Goal: Communication & Community: Ask a question

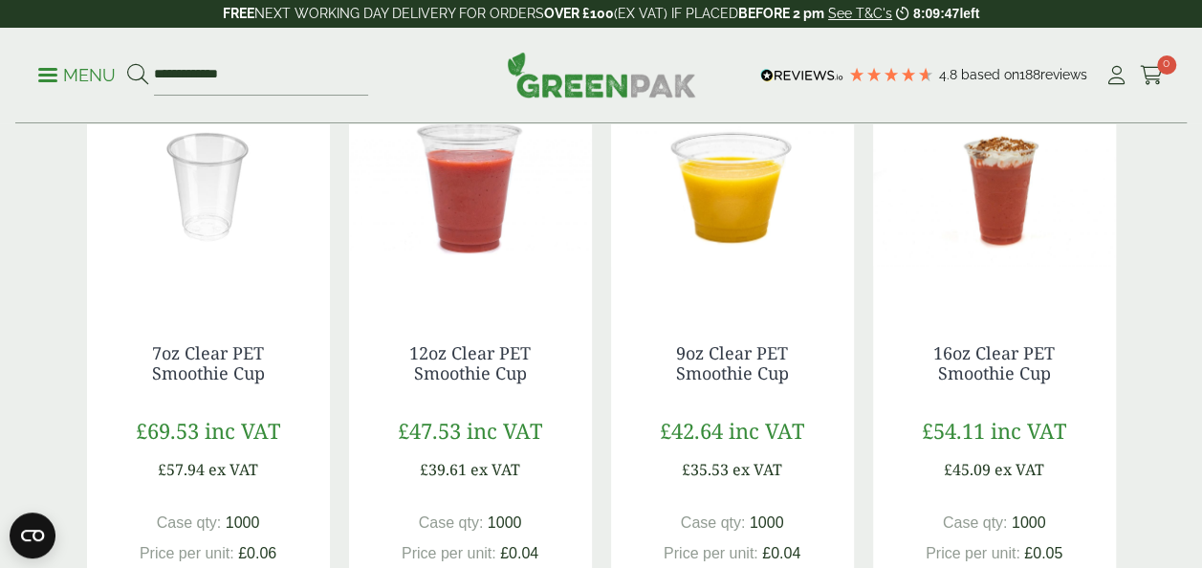
scroll to position [495, 0]
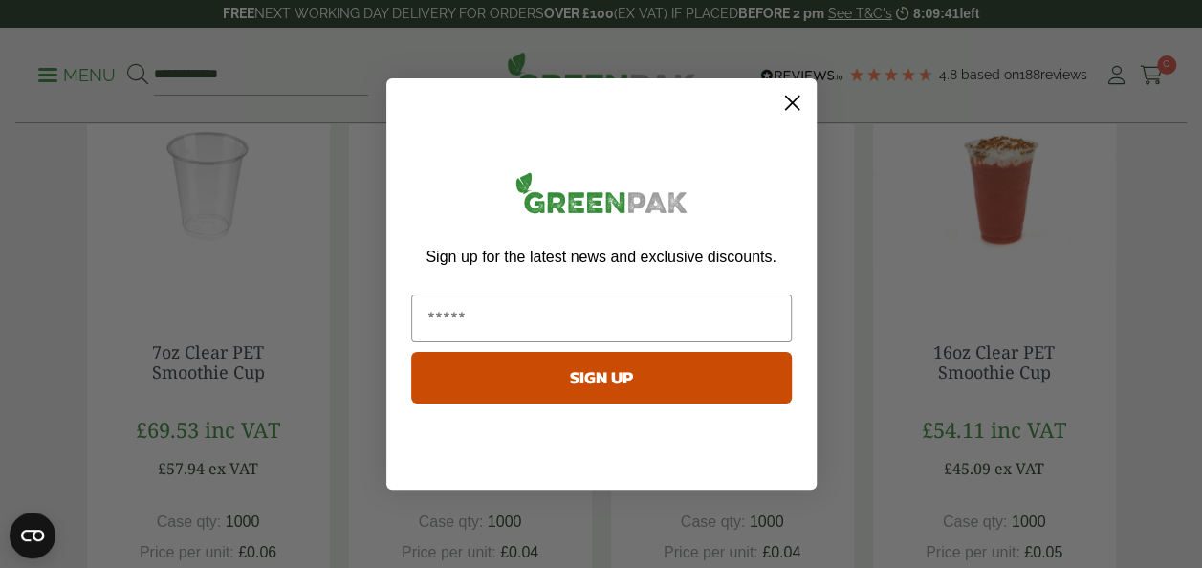
click at [788, 110] on circle "Close dialog" at bounding box center [791, 103] width 32 height 32
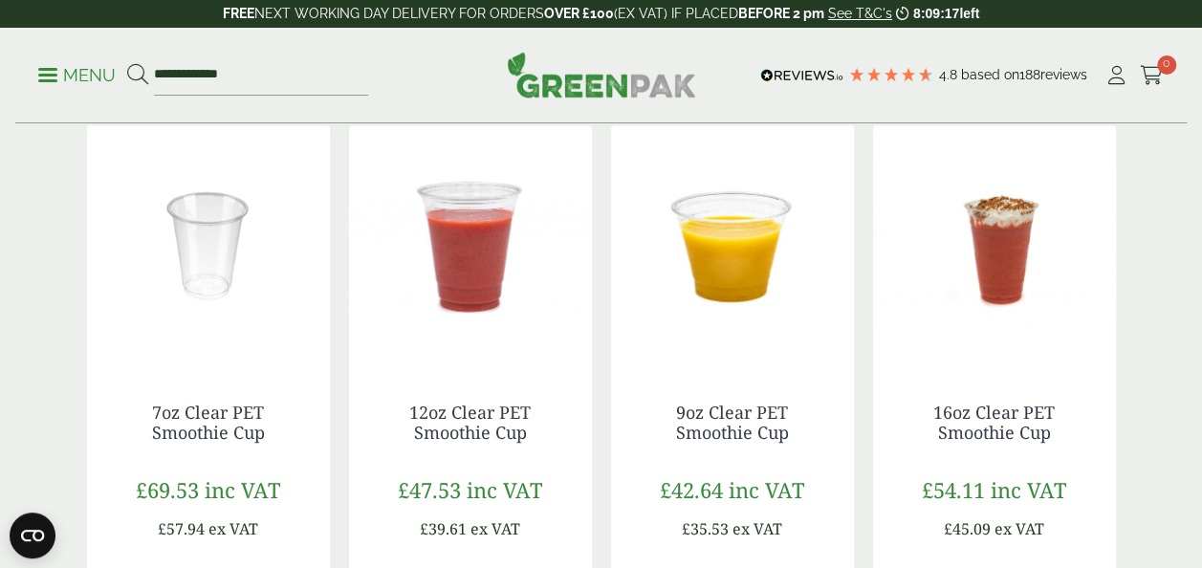
scroll to position [435, 0]
click at [493, 438] on link "12oz Clear PET Smoothie Cup" at bounding box center [469, 423] width 121 height 44
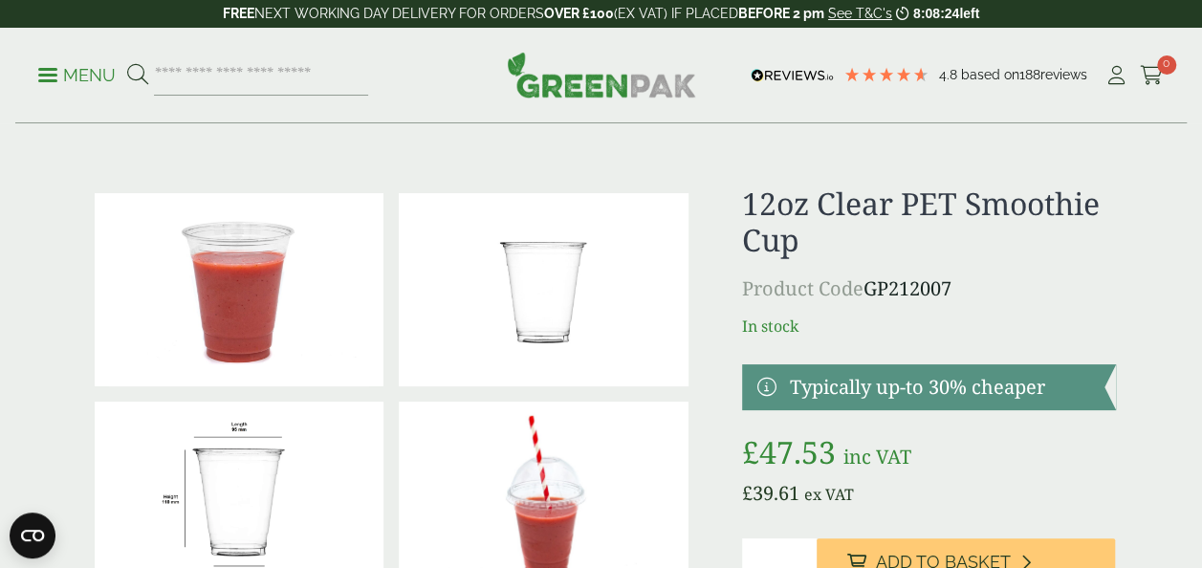
scroll to position [138, 0]
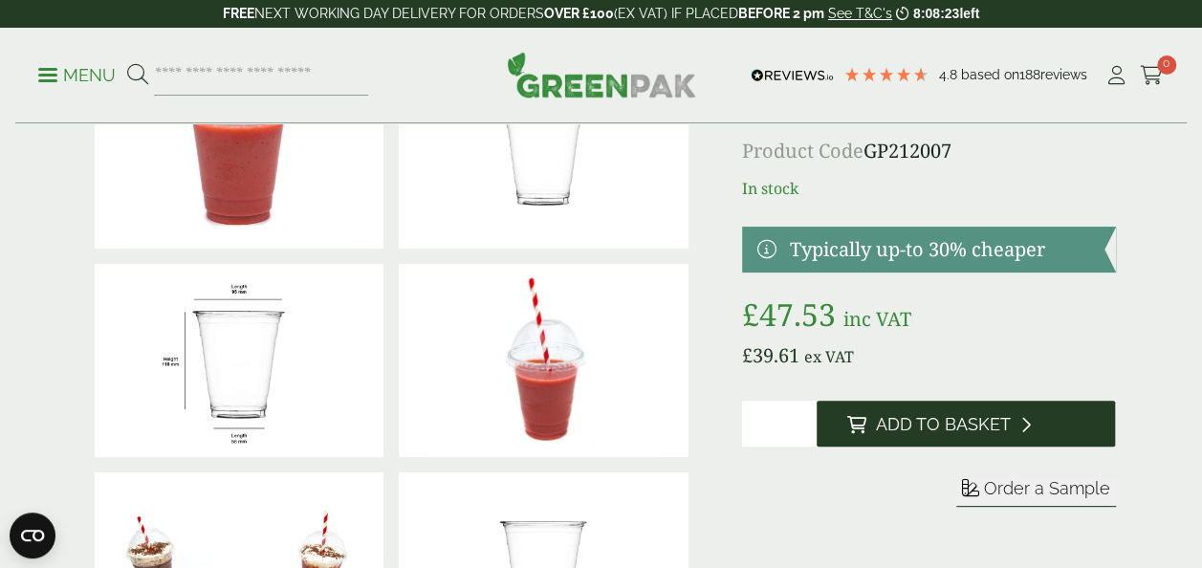
click at [917, 427] on span "Add to Basket" at bounding box center [943, 424] width 135 height 21
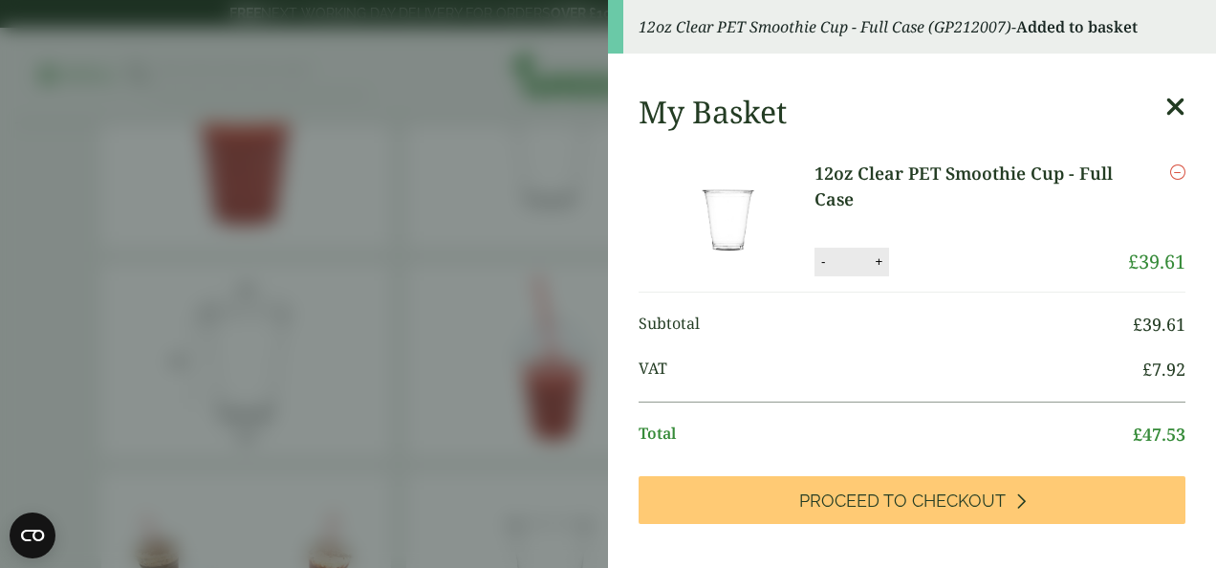
click at [541, 265] on aside "12oz Clear PET Smoothie Cup - Full Case (GP212007) - Added to basket My Basket …" at bounding box center [608, 284] width 1216 height 568
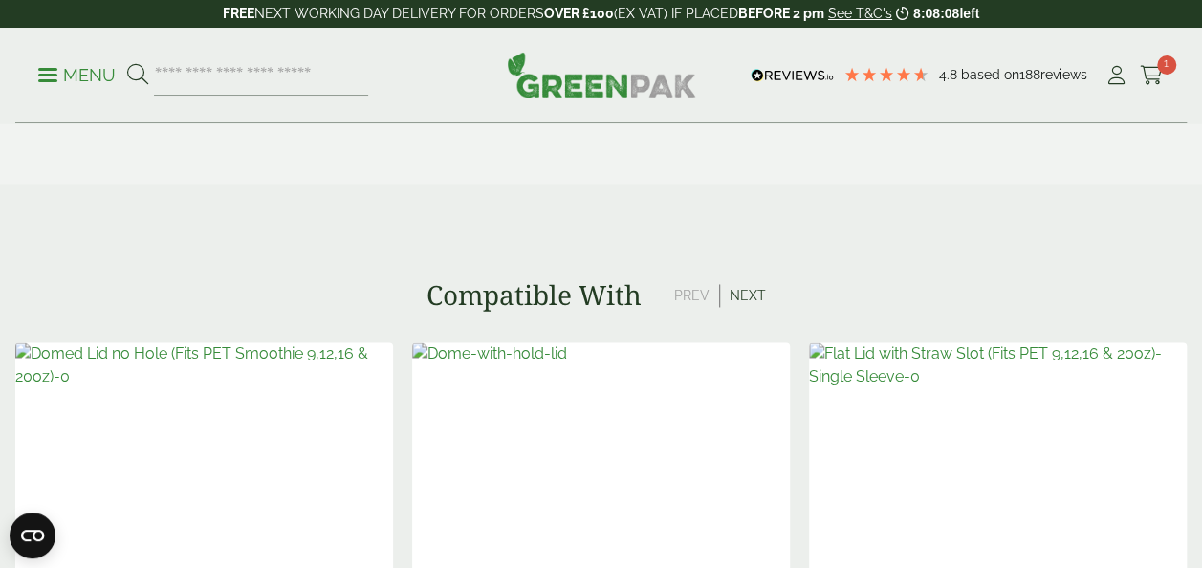
scroll to position [1376, 0]
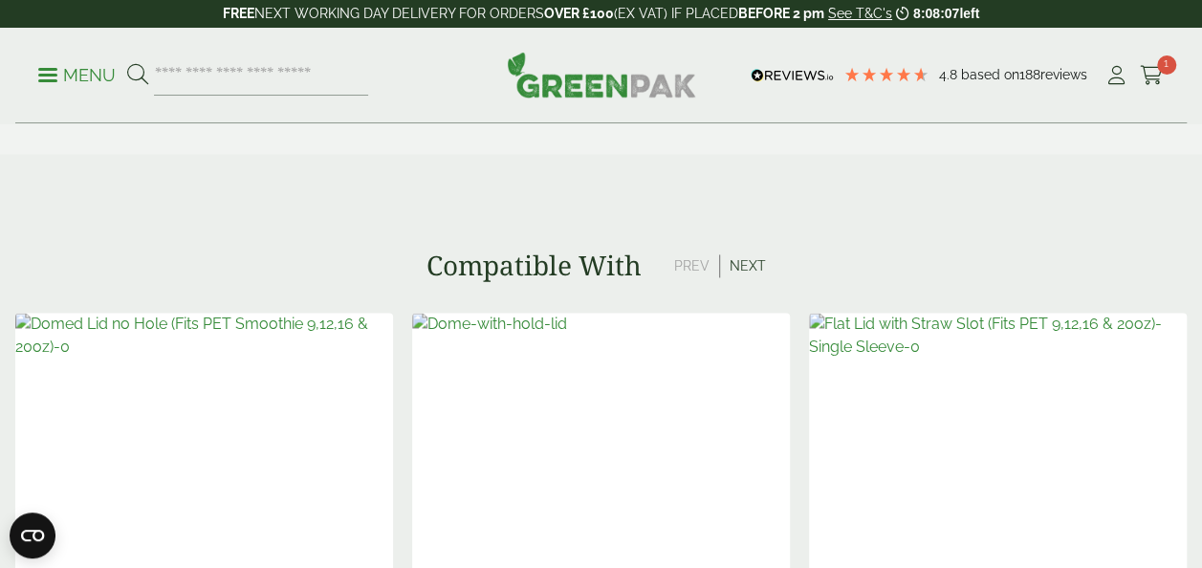
click at [1015, 448] on img at bounding box center [998, 432] width 378 height 239
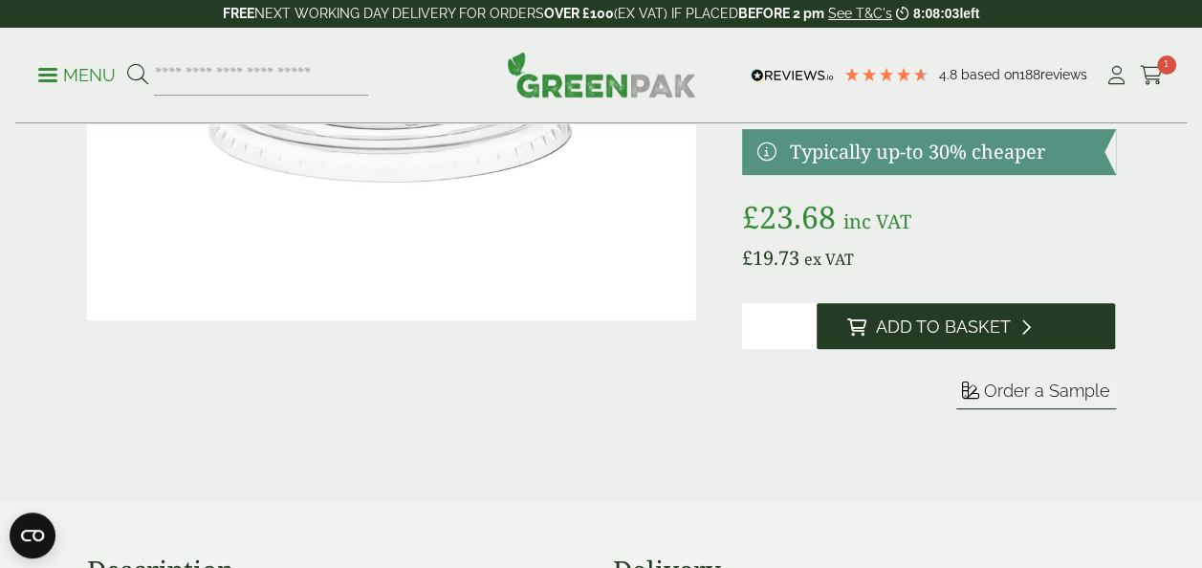
click at [911, 325] on span "Add to Basket" at bounding box center [943, 326] width 135 height 21
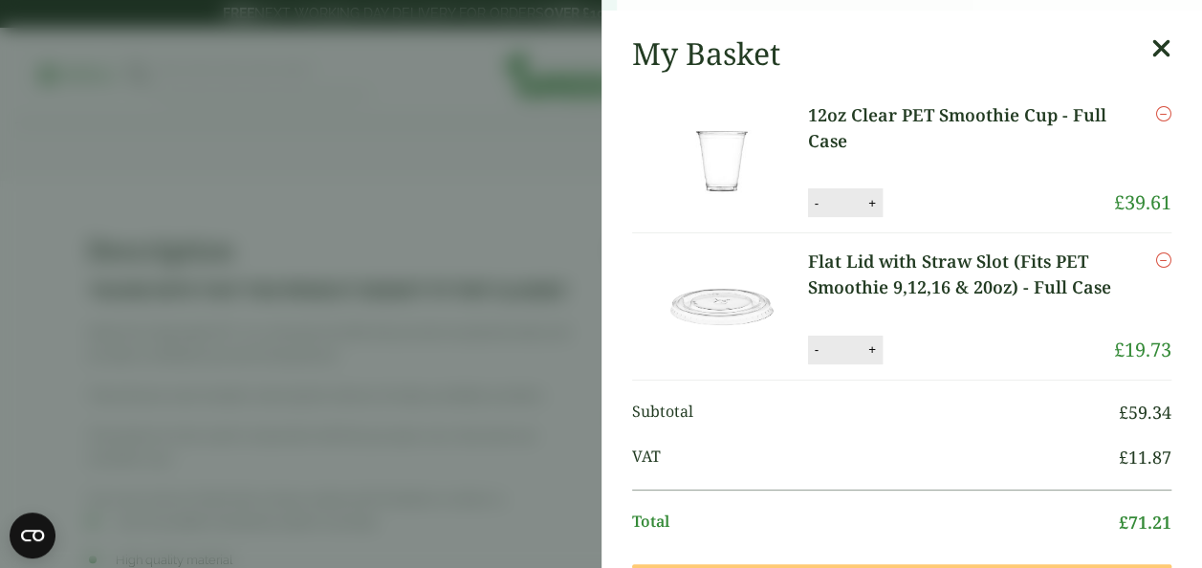
scroll to position [672, 0]
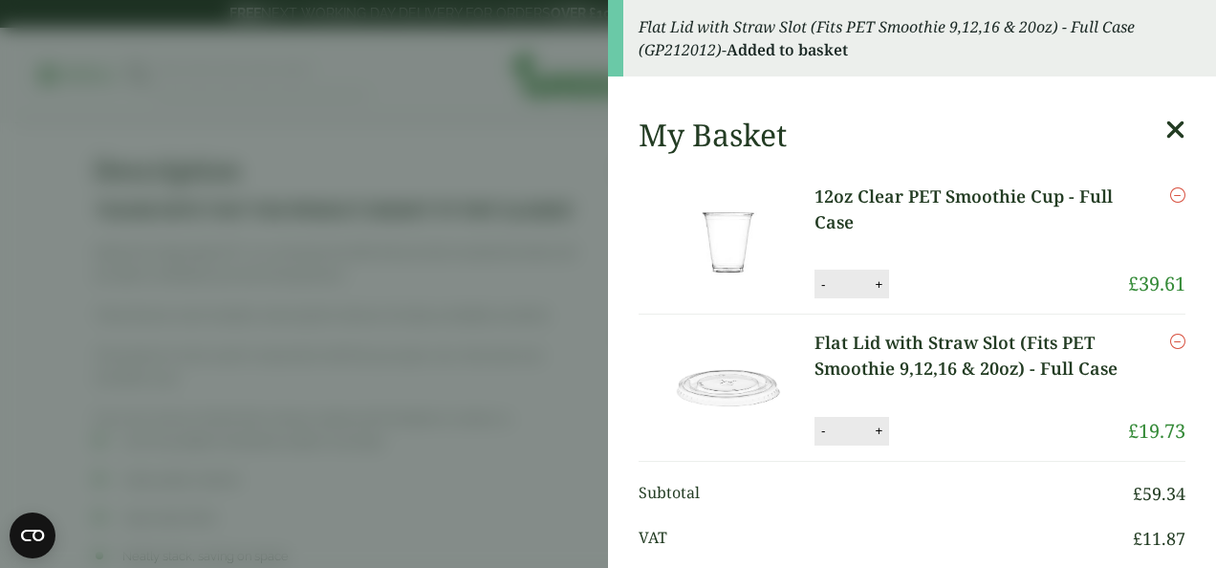
click at [519, 387] on aside "Flat Lid with Straw Slot (Fits PET Smoothie 9,12,16 & 20oz) - Full Case (GP2120…" at bounding box center [608, 284] width 1216 height 568
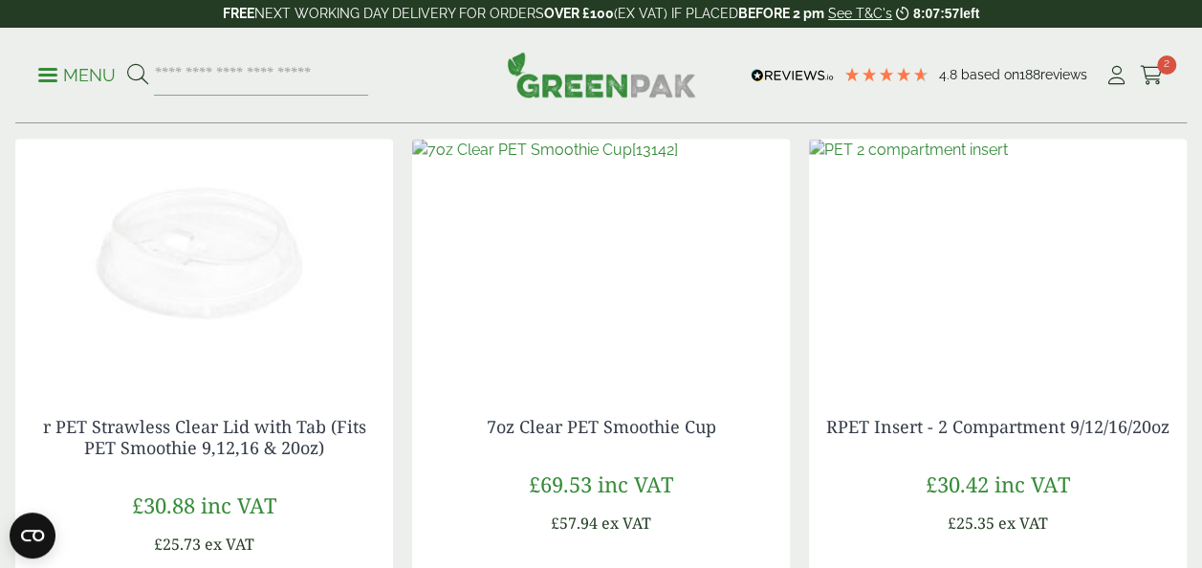
scroll to position [1427, 0]
click at [617, 261] on img at bounding box center [601, 257] width 378 height 239
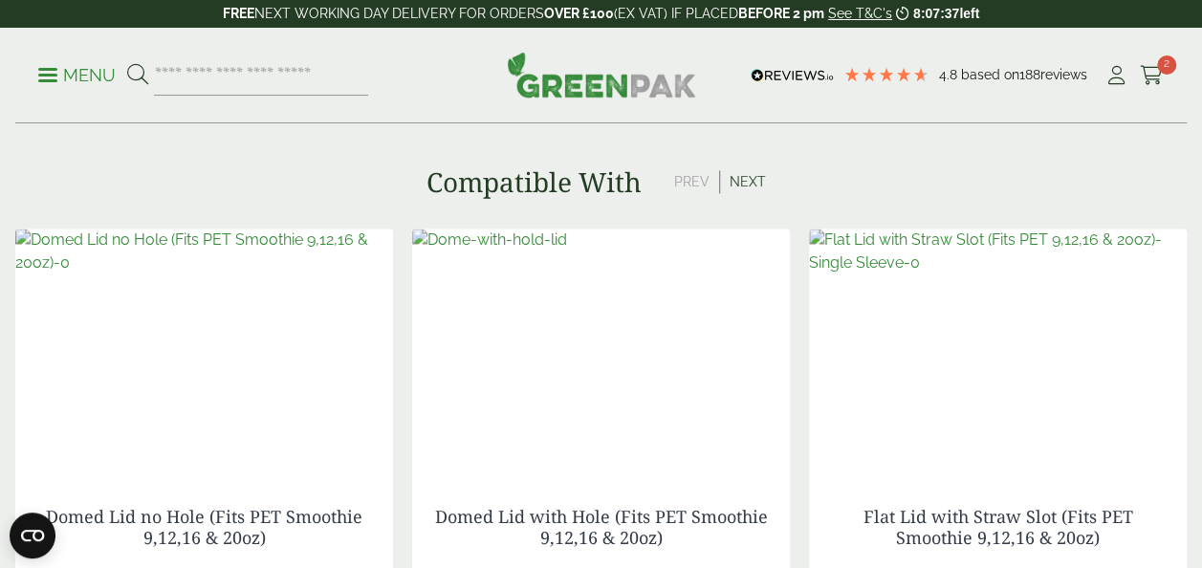
scroll to position [1427, 0]
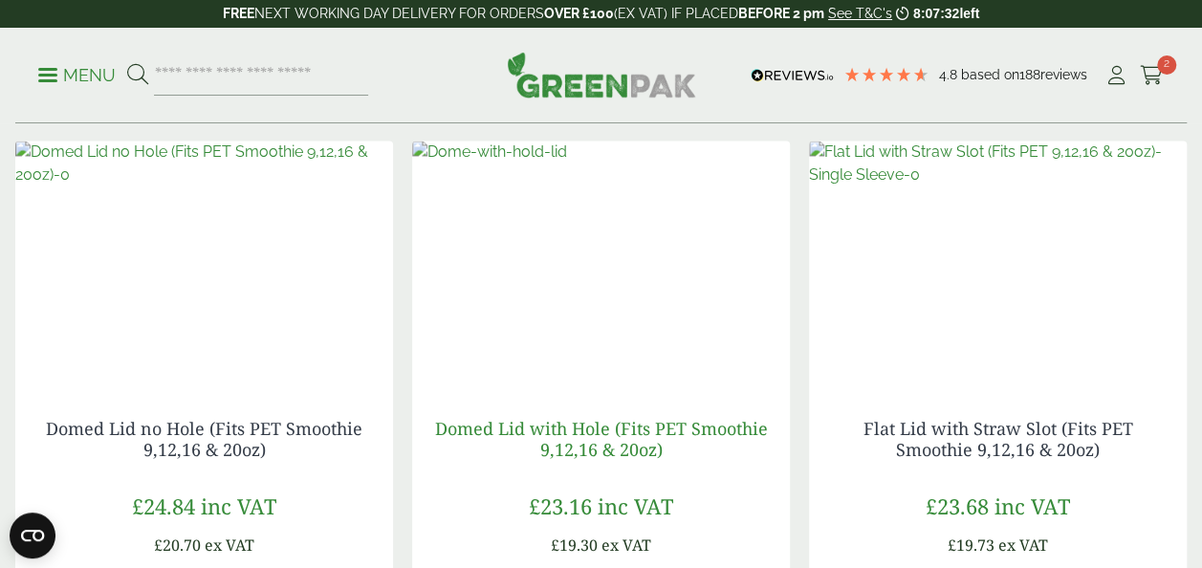
click at [603, 448] on link "Domed Lid with Hole (Fits PET Smoothie 9,12,16 & 20oz)" at bounding box center [601, 438] width 333 height 44
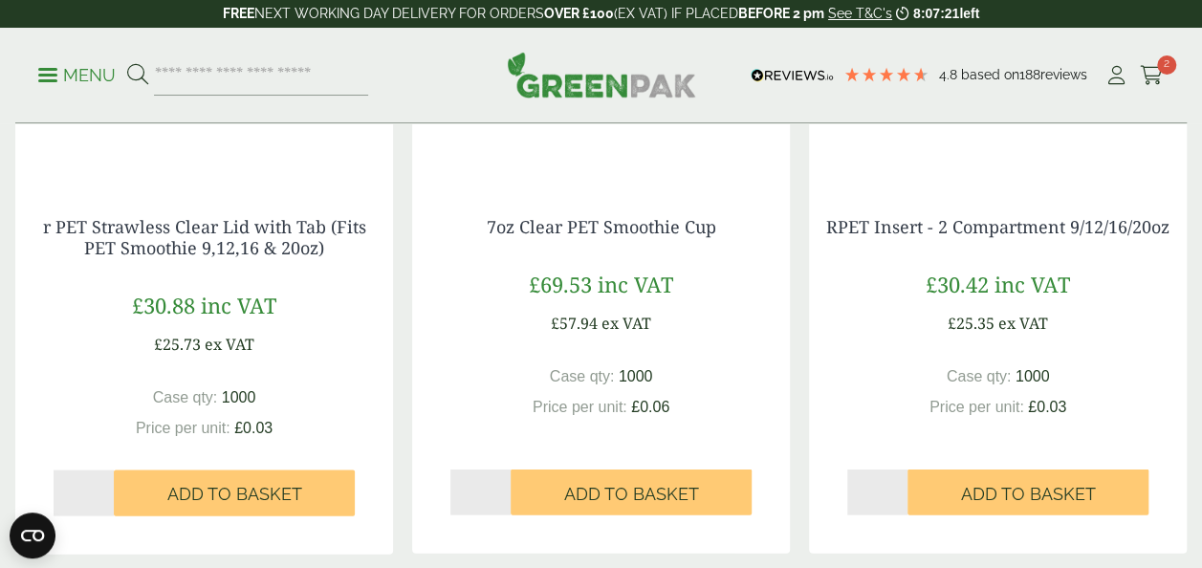
scroll to position [1717, 0]
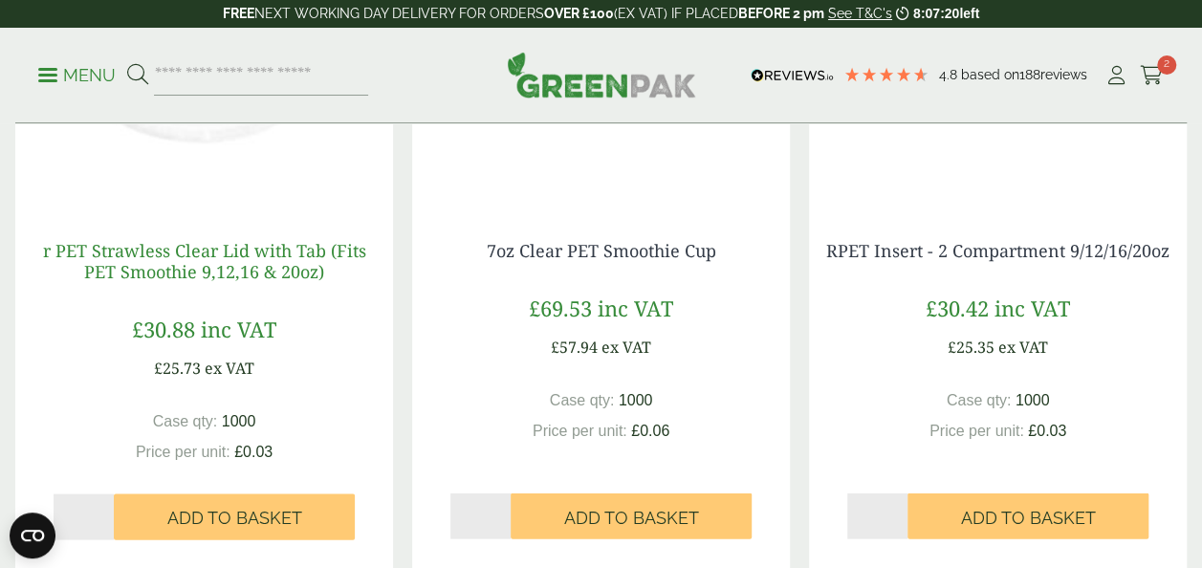
click at [227, 257] on link "r PET Strawless Clear Lid with Tab (Fits PET Smoothie 9,12,16 & 20oz)" at bounding box center [204, 260] width 323 height 44
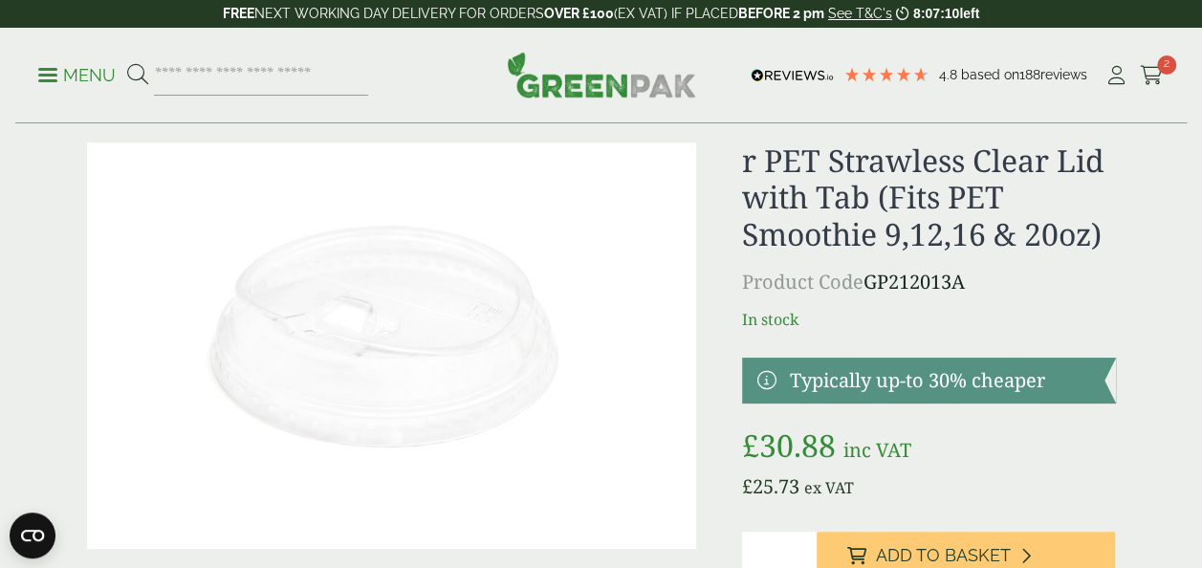
scroll to position [183, 0]
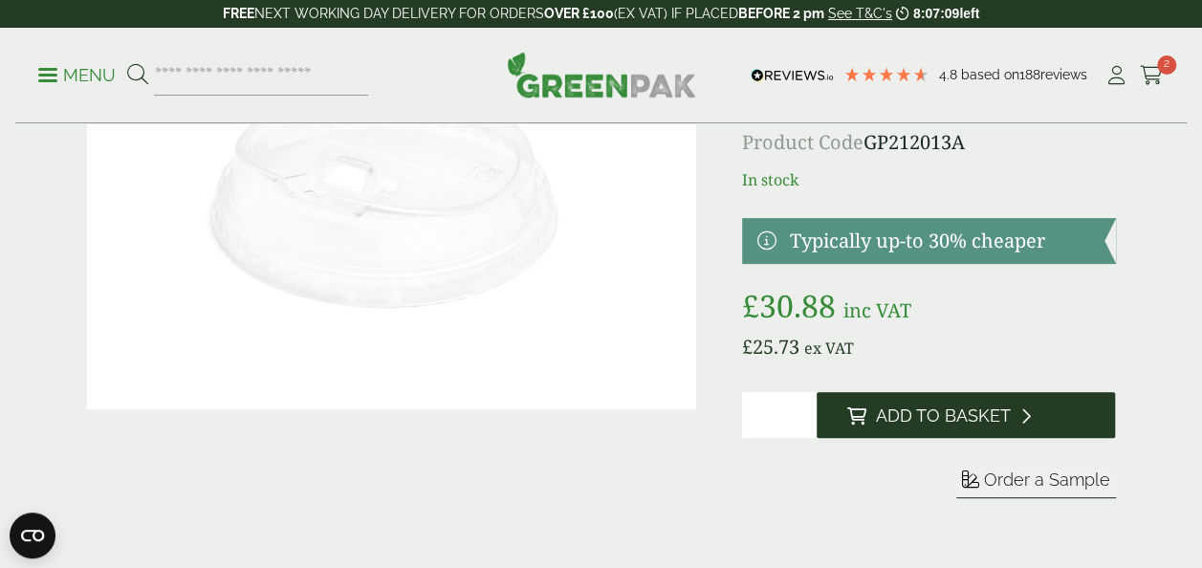
click at [895, 414] on span "Add to Basket" at bounding box center [943, 415] width 135 height 21
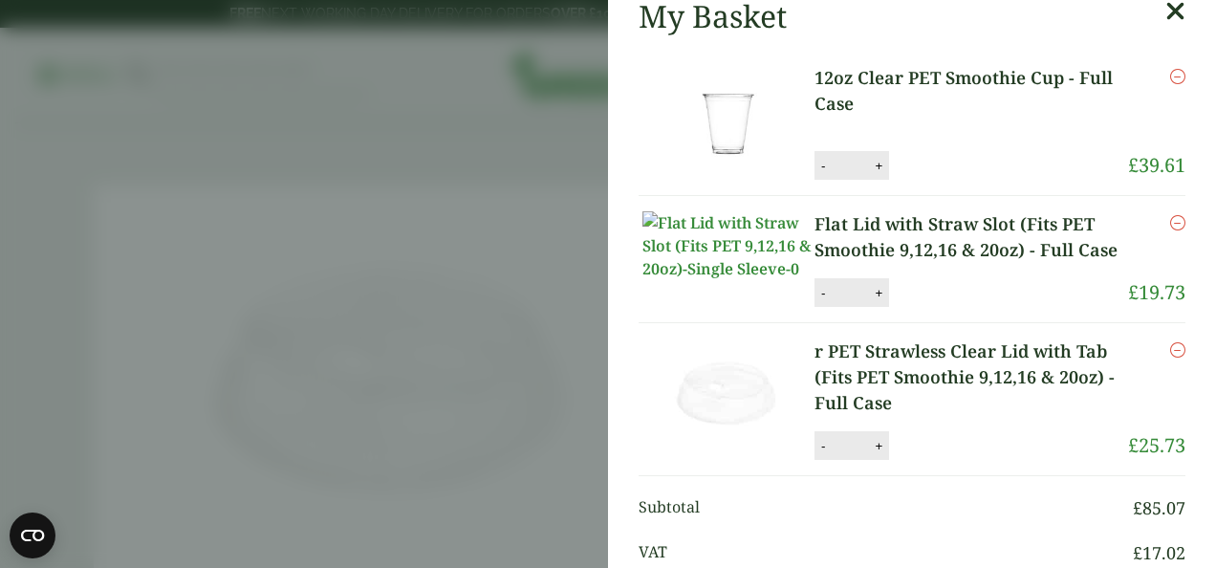
scroll to position [15, 0]
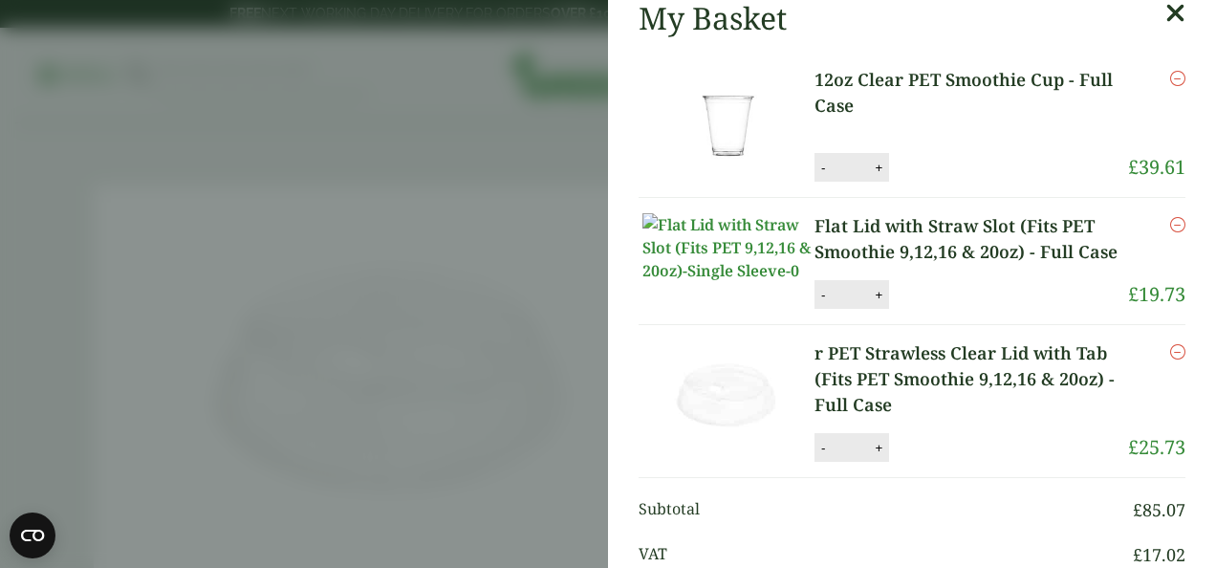
click at [860, 89] on link "12oz Clear PET Smoothie Cup - Full Case" at bounding box center [971, 93] width 314 height 52
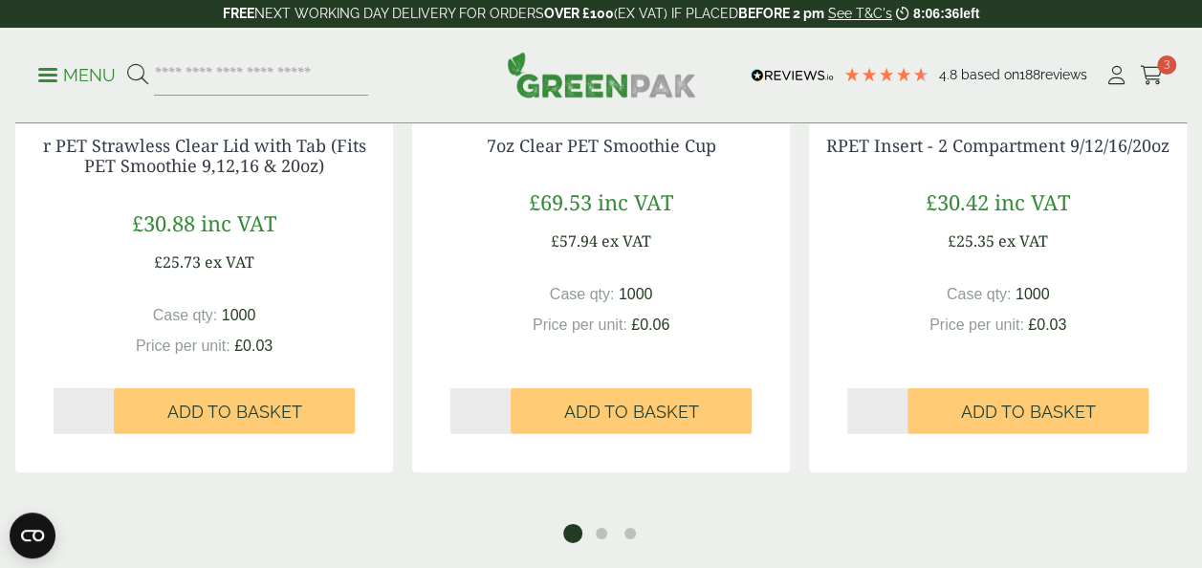
scroll to position [2693, 0]
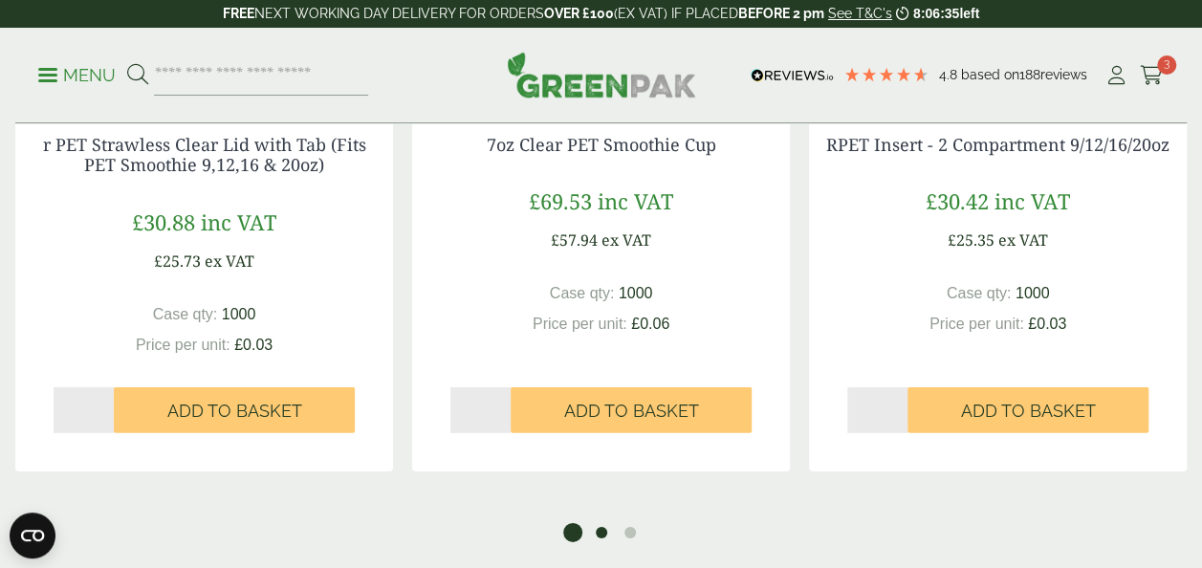
click at [598, 531] on button "2" at bounding box center [601, 532] width 19 height 19
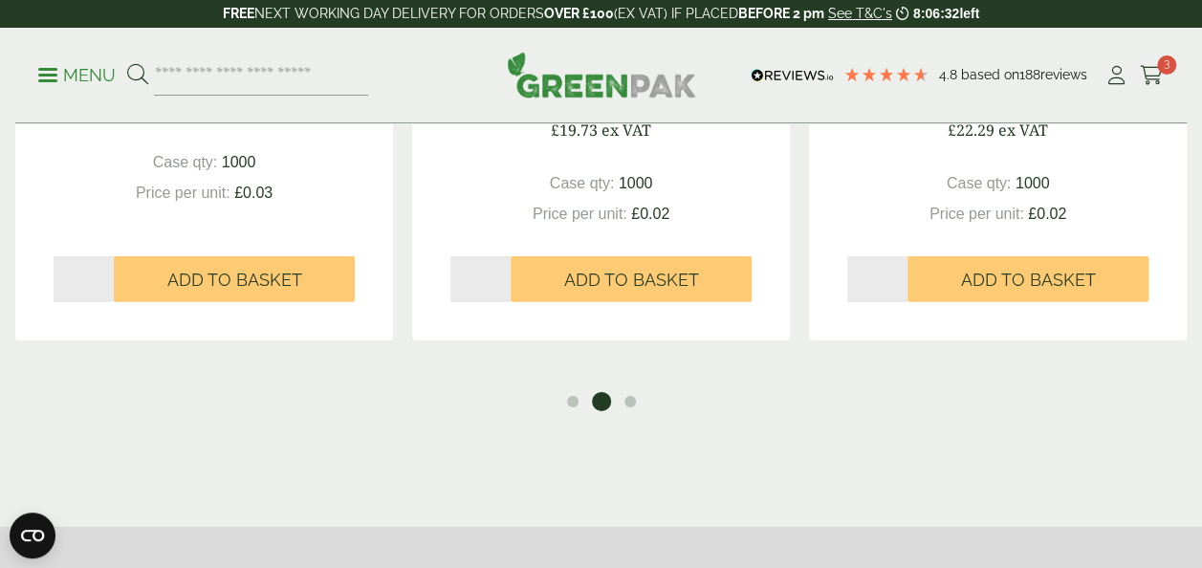
scroll to position [2825, 0]
click at [635, 403] on button "3" at bounding box center [629, 400] width 19 height 19
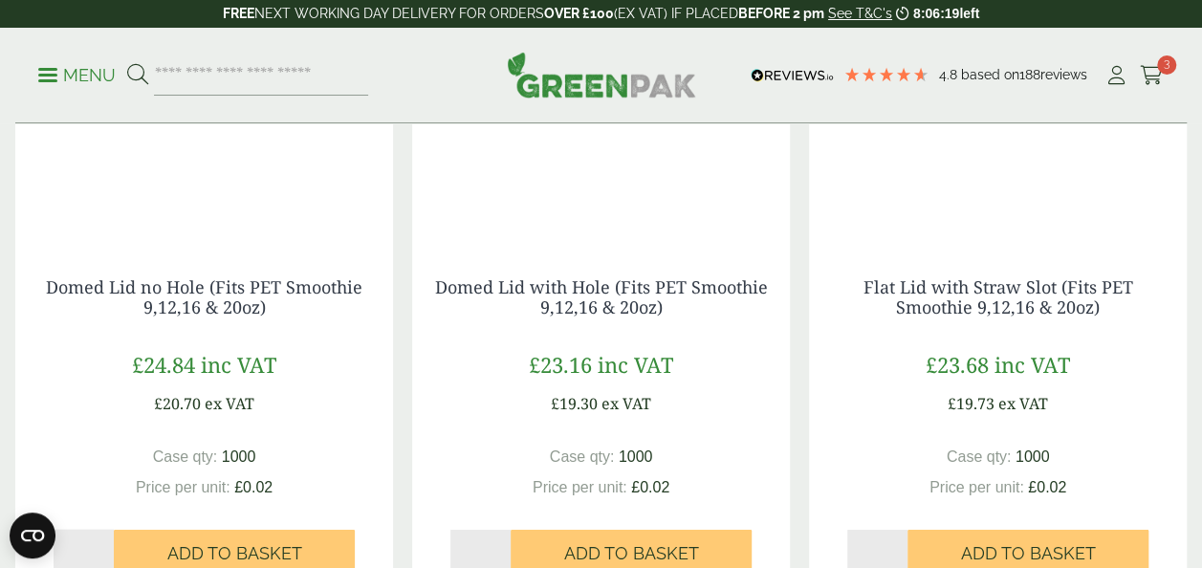
scroll to position [1688, 0]
click at [570, 160] on img at bounding box center [601, 119] width 378 height 239
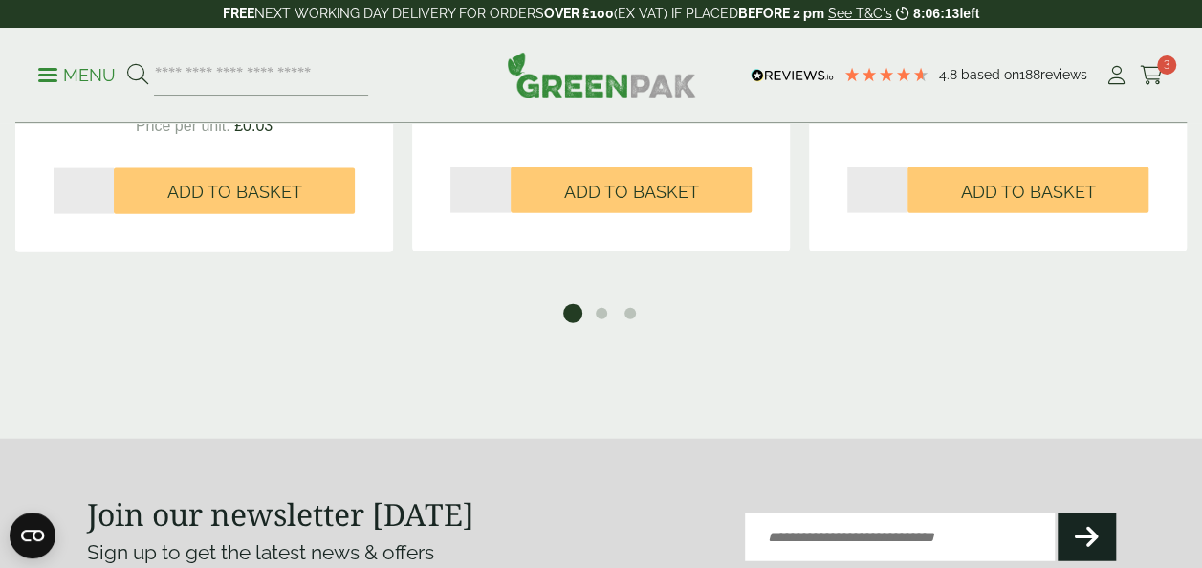
scroll to position [2045, 0]
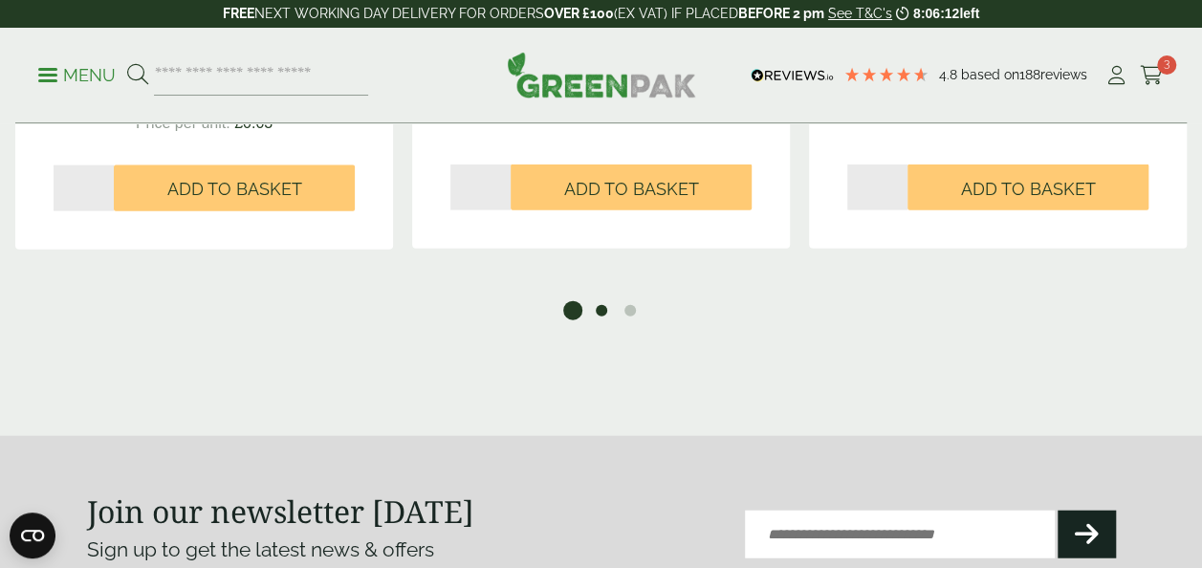
click at [610, 304] on button "2" at bounding box center [601, 310] width 19 height 19
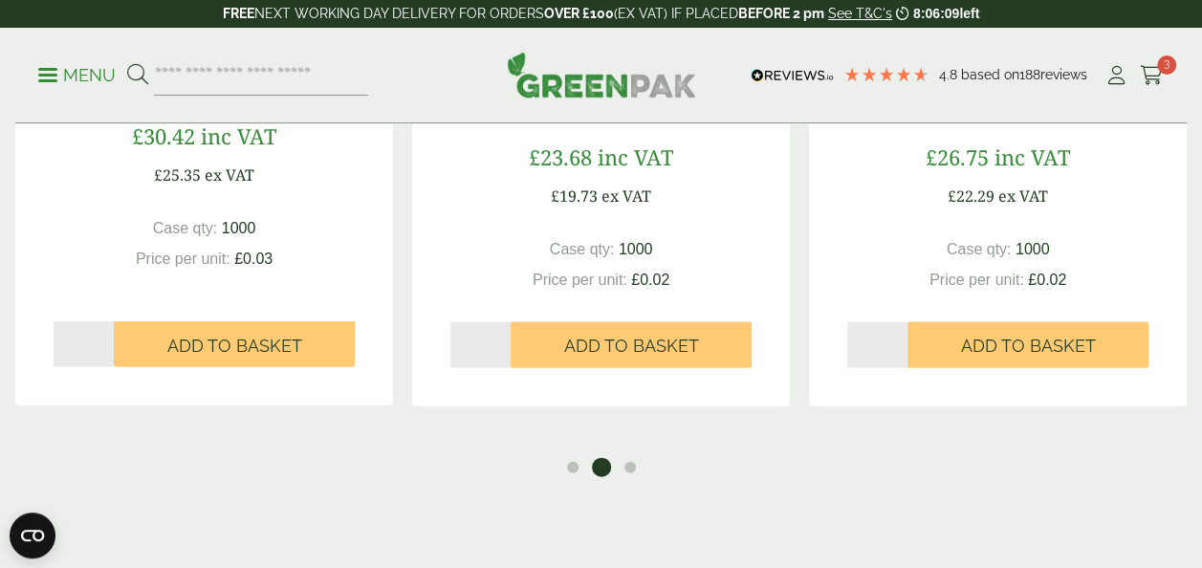
scroll to position [1890, 0]
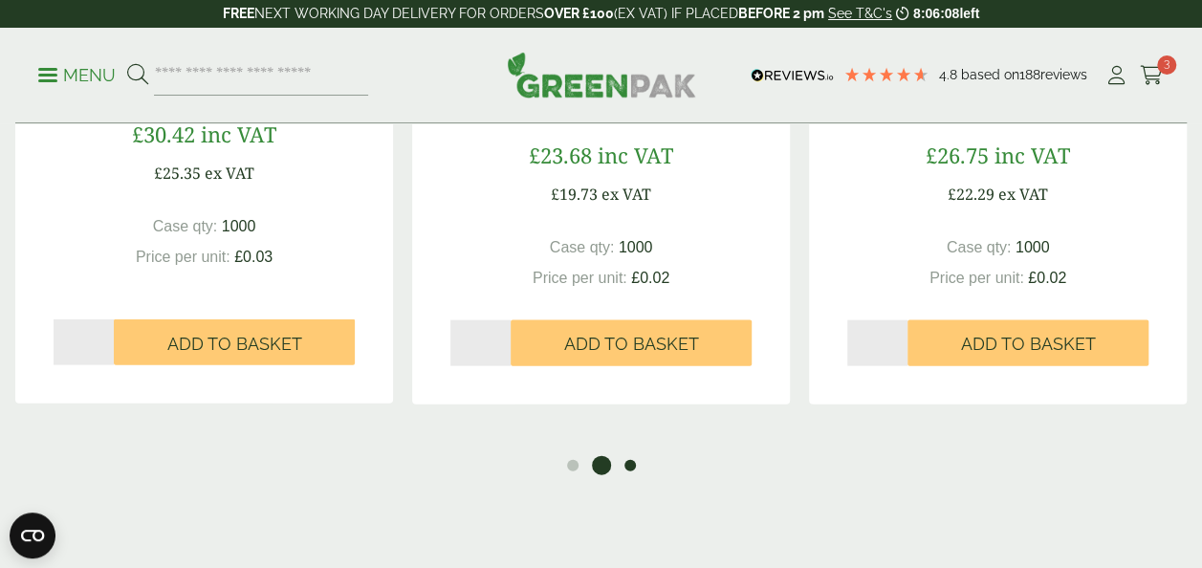
click at [634, 459] on button "3" at bounding box center [629, 465] width 19 height 19
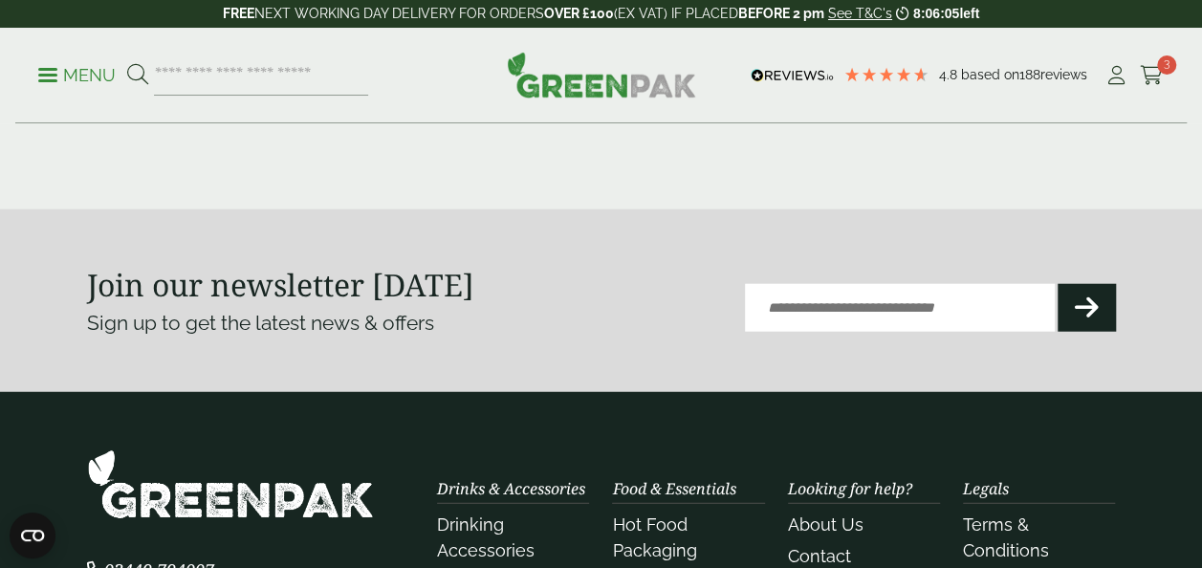
scroll to position [2272, 0]
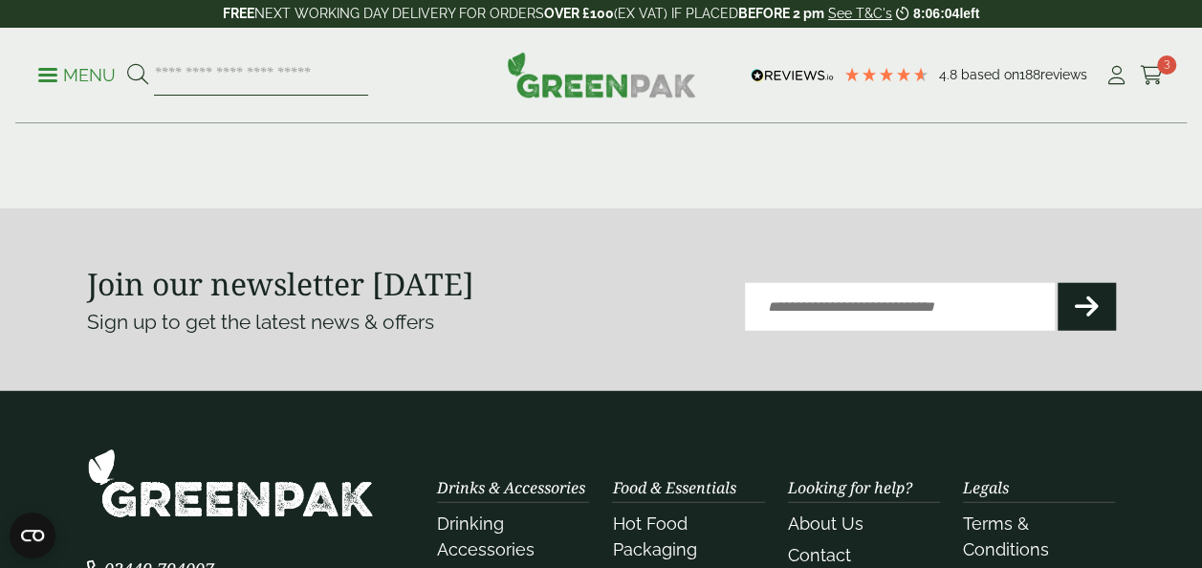
click at [292, 70] on input "search" at bounding box center [261, 75] width 214 height 40
type input "**********"
click at [127, 63] on button at bounding box center [137, 75] width 21 height 25
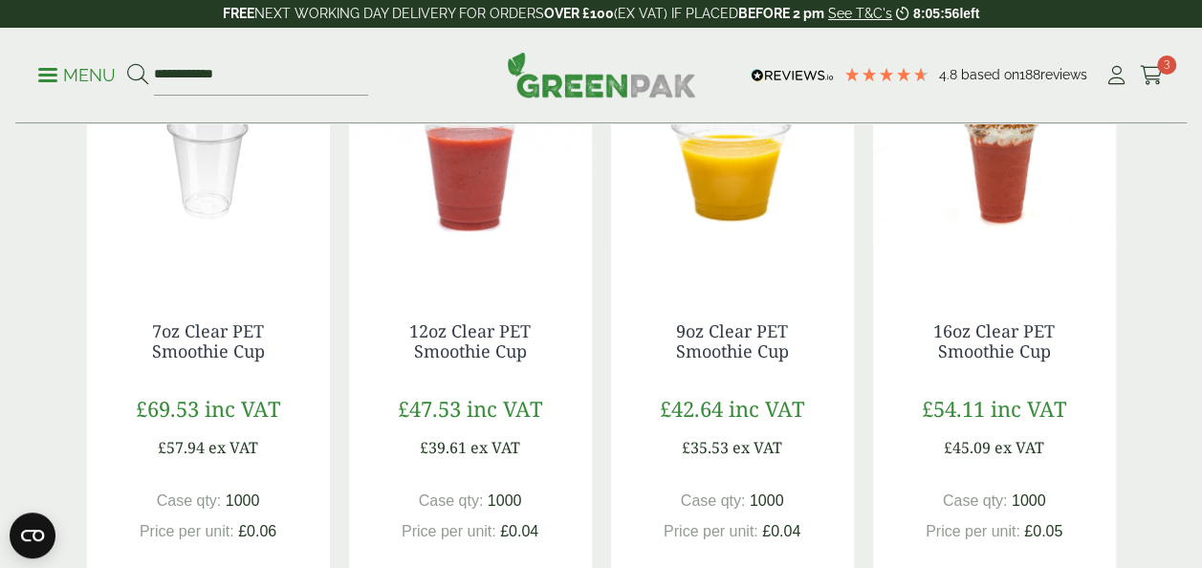
scroll to position [372, 0]
click at [1000, 329] on link "16oz Clear PET Smoothie Cup" at bounding box center [993, 340] width 121 height 44
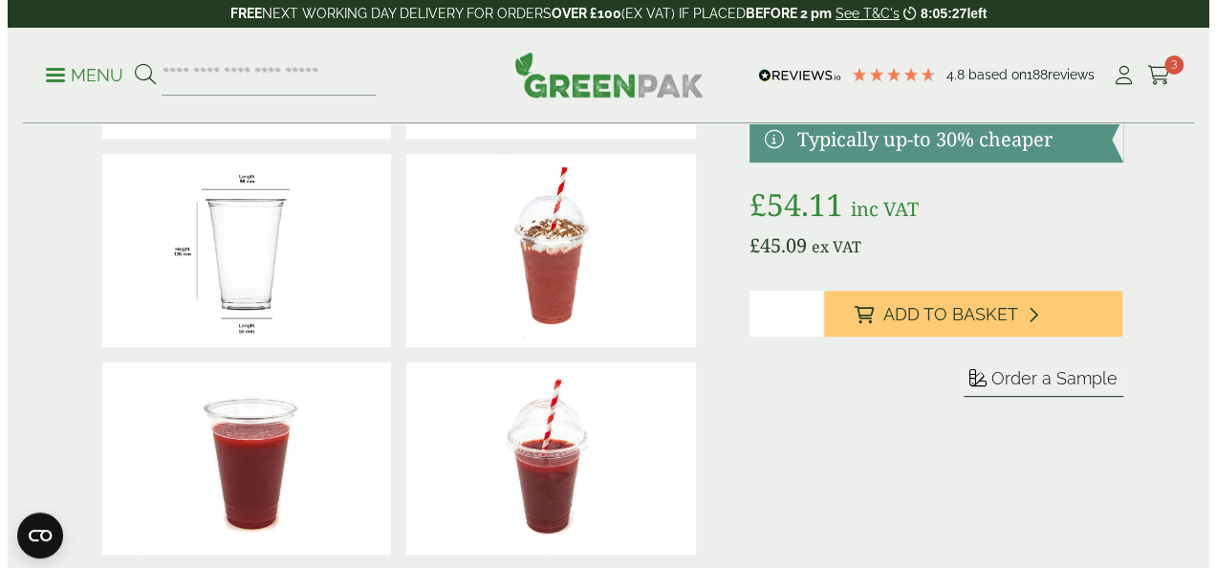
scroll to position [246, 0]
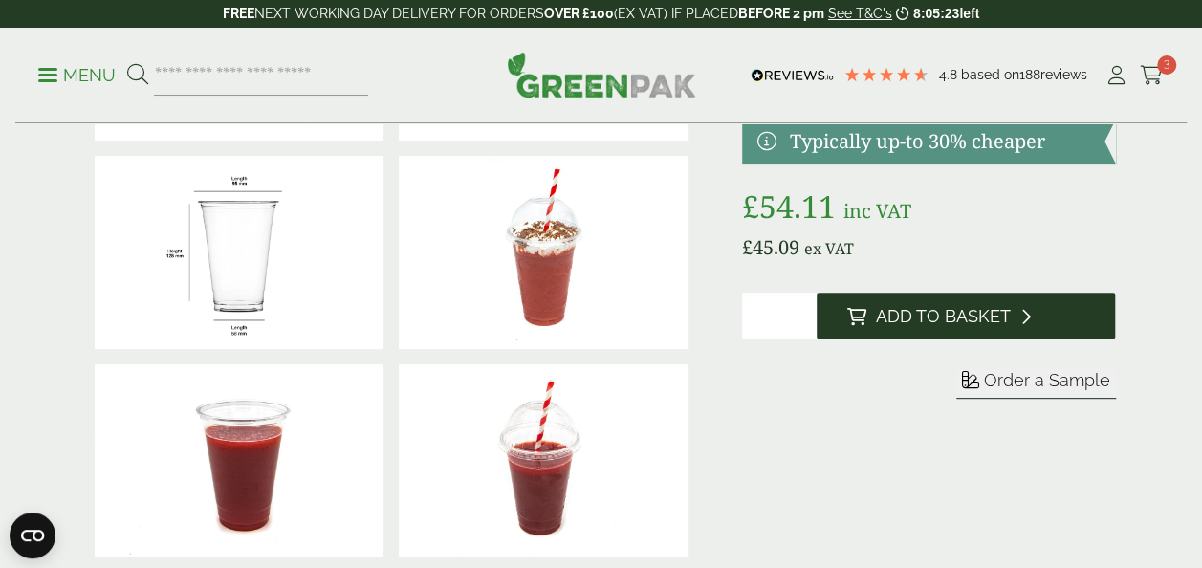
click at [906, 334] on button "Add to Basket" at bounding box center [965, 315] width 299 height 46
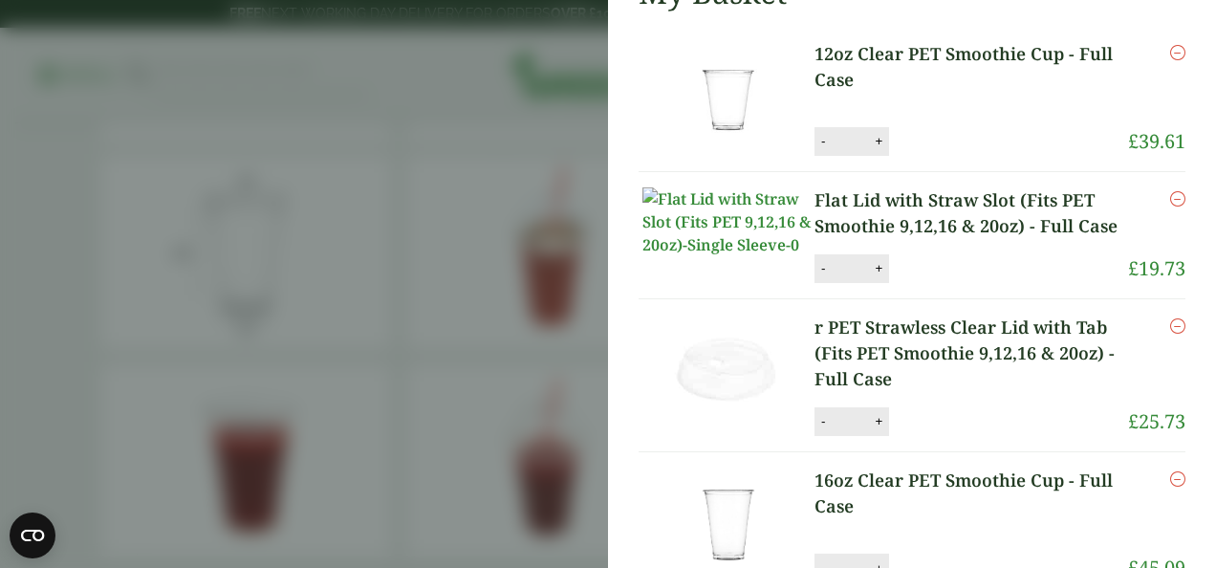
scroll to position [89, 0]
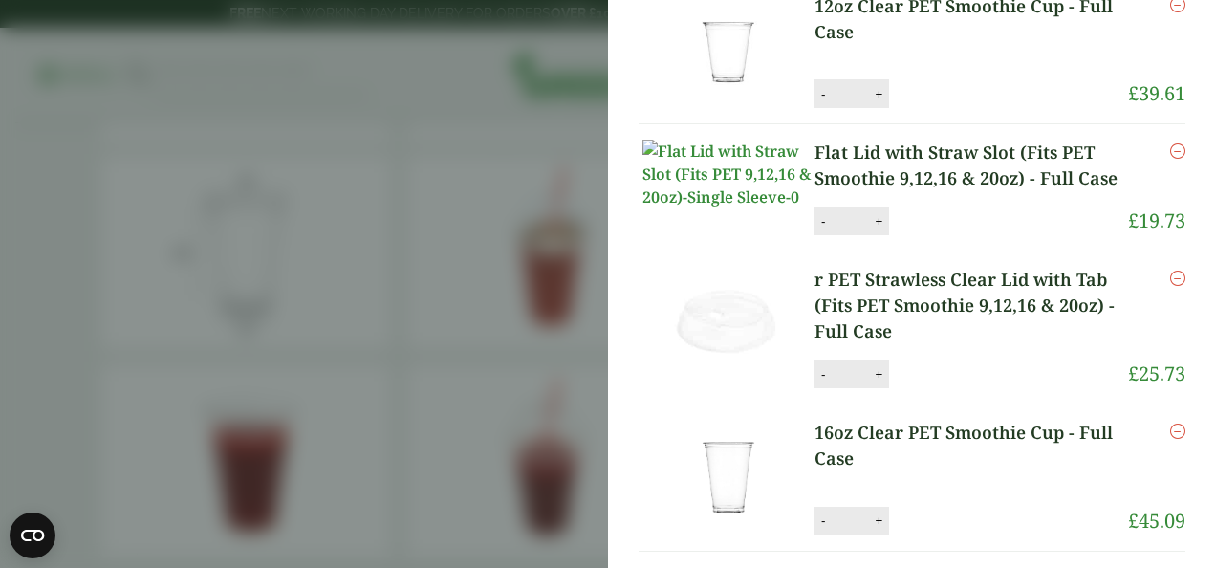
click at [547, 299] on aside "My Basket 12oz Clear PET Smoothie Cup - Full Case 12oz Clear PET Smoothie Cup -…" at bounding box center [608, 284] width 1216 height 568
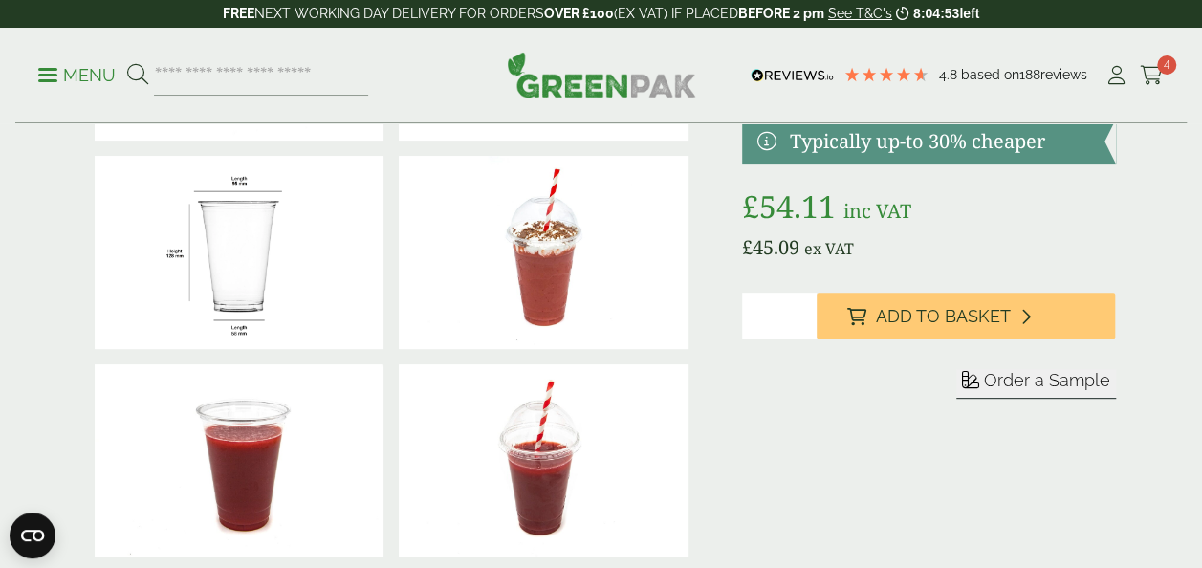
click at [97, 84] on p "Menu" at bounding box center [76, 75] width 77 height 23
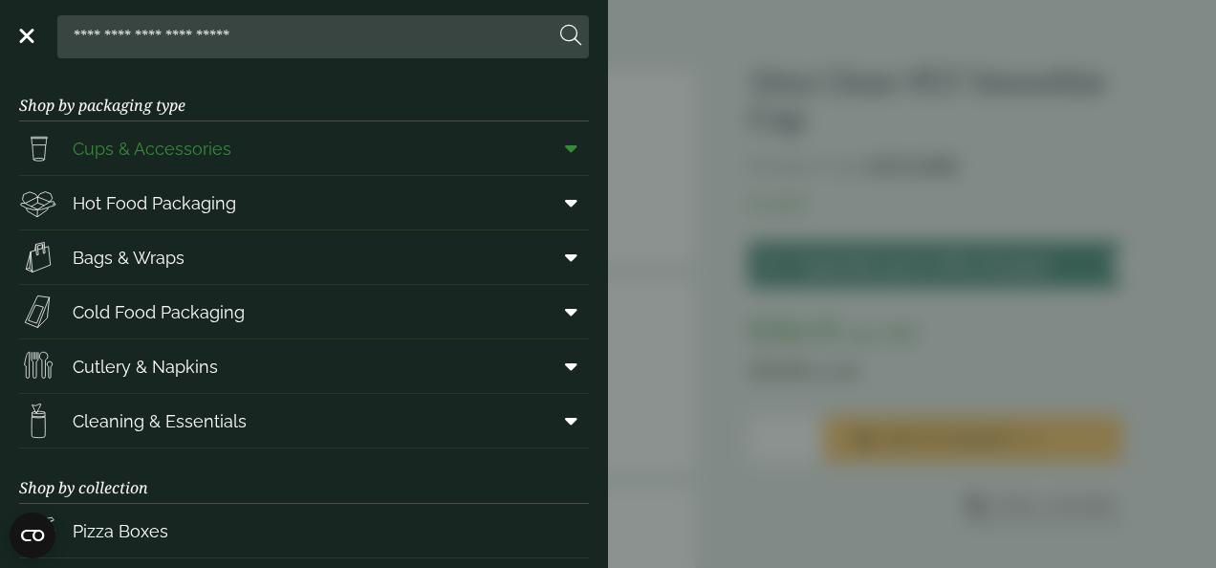
click at [231, 153] on link "Cups & Accessories" at bounding box center [304, 148] width 570 height 54
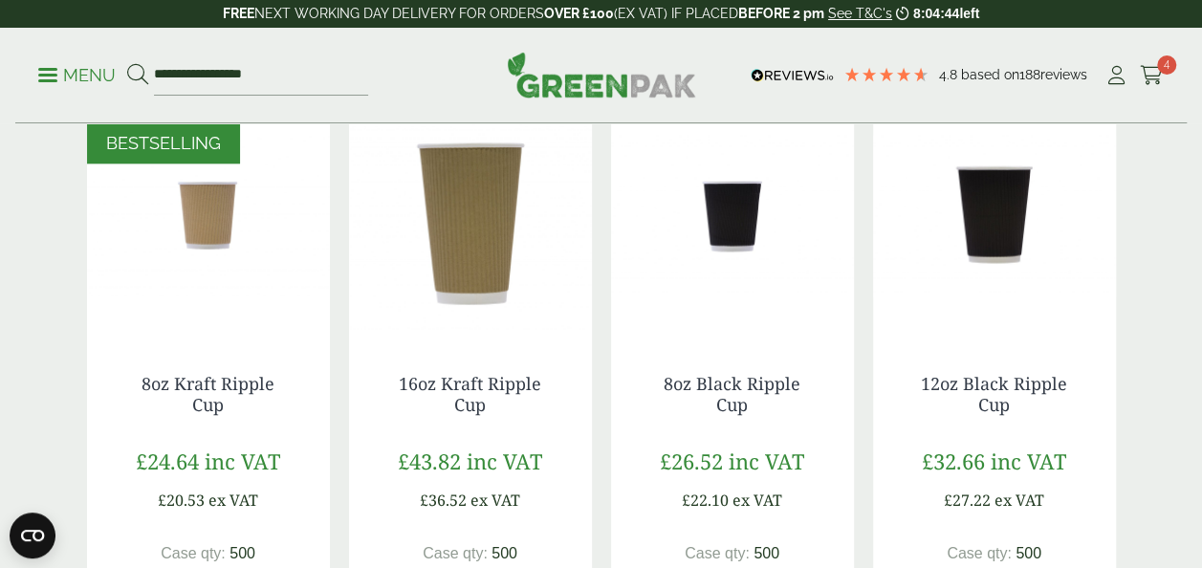
scroll to position [1007, 0]
click at [725, 390] on link "8oz Black Ripple Cup" at bounding box center [731, 393] width 137 height 44
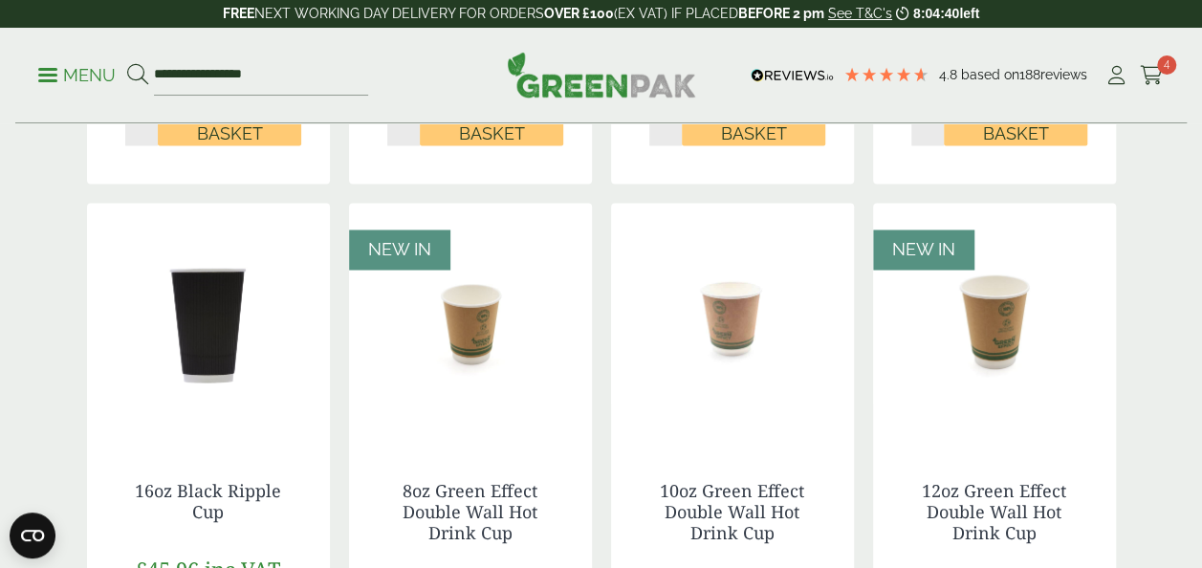
scroll to position [1534, 0]
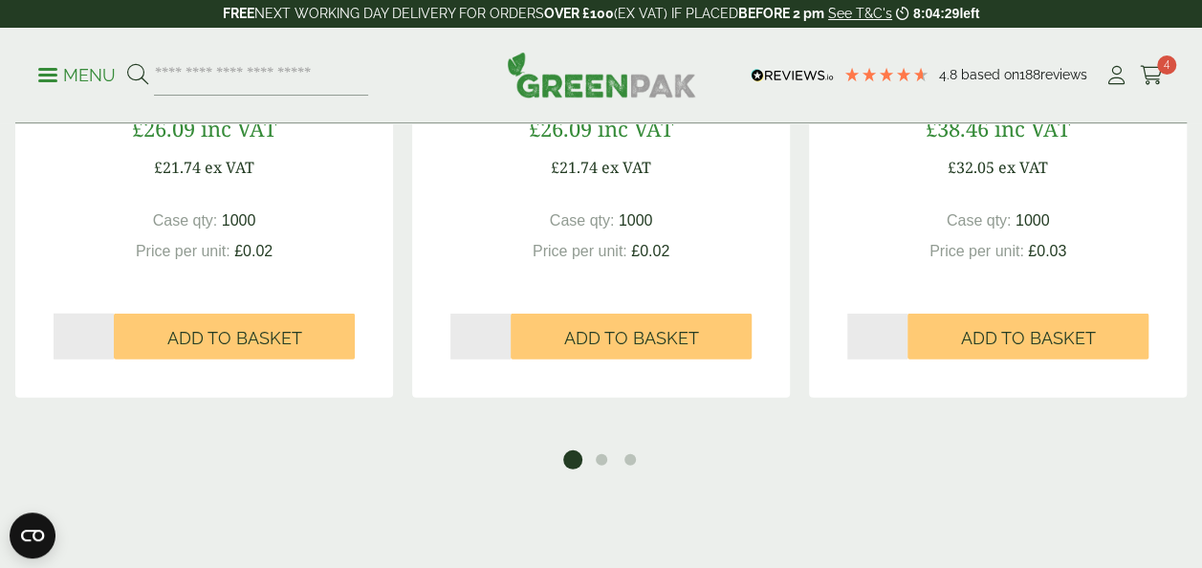
scroll to position [2448, 0]
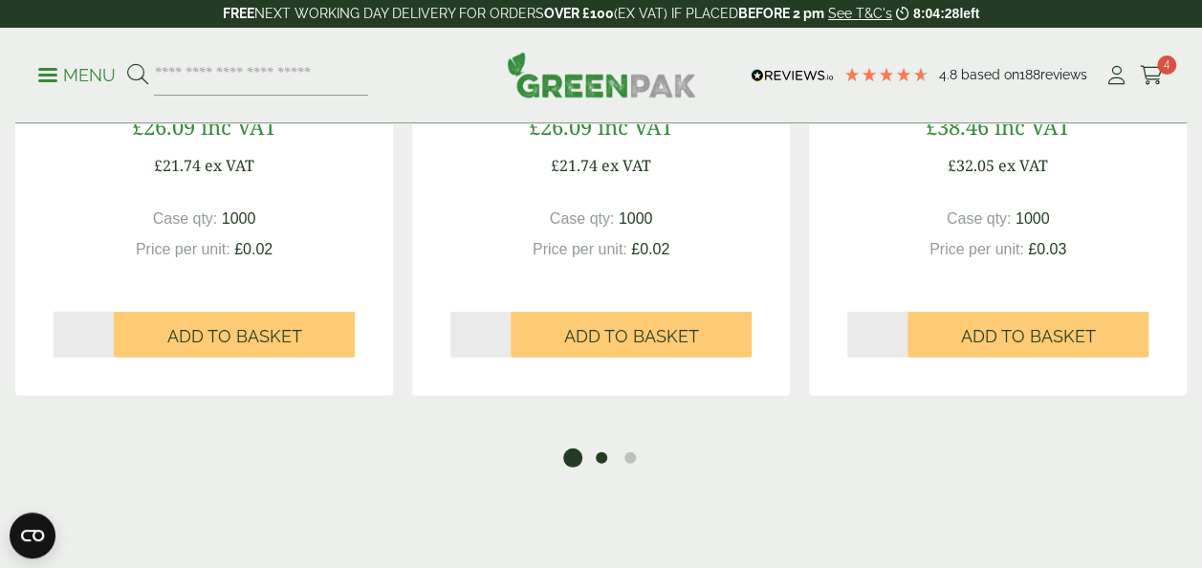
click at [602, 461] on button "2" at bounding box center [601, 457] width 19 height 19
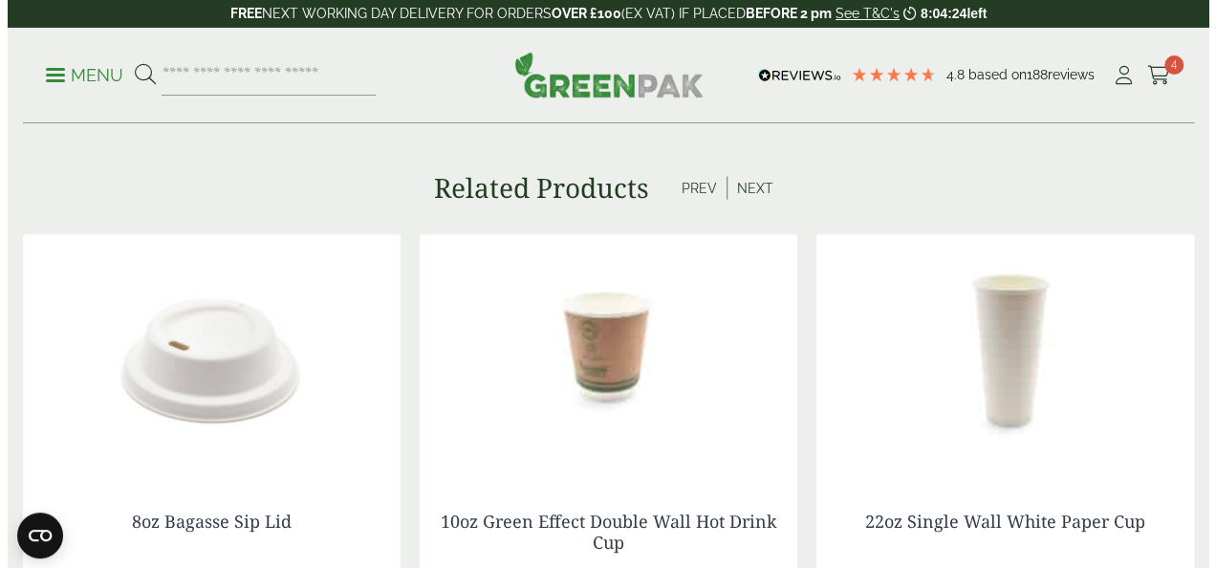
scroll to position [2453, 0]
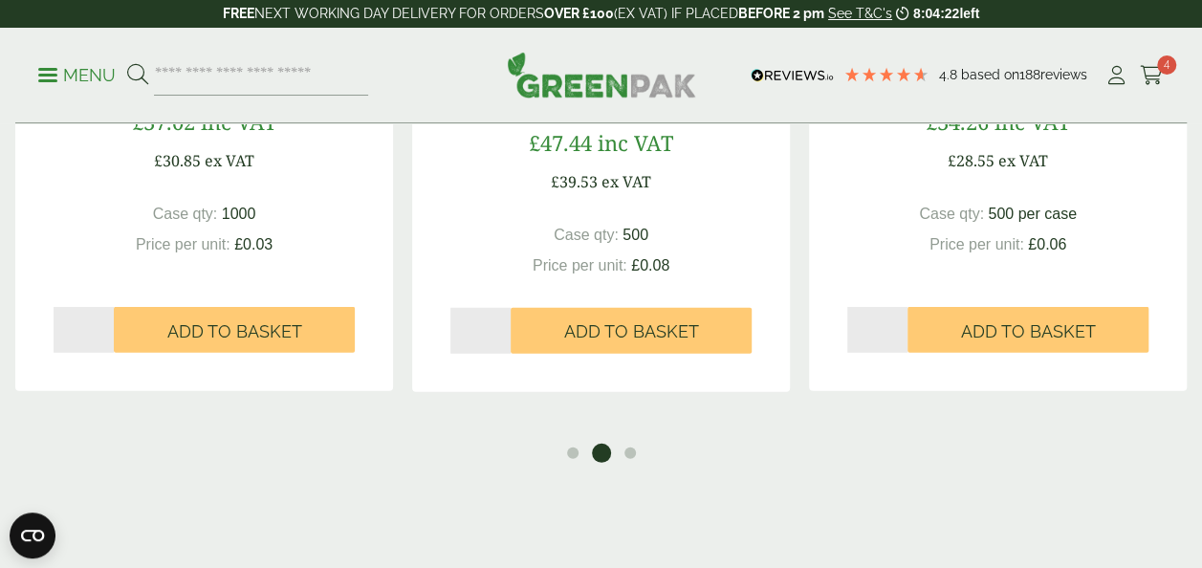
click at [76, 75] on p "Menu" at bounding box center [76, 75] width 77 height 23
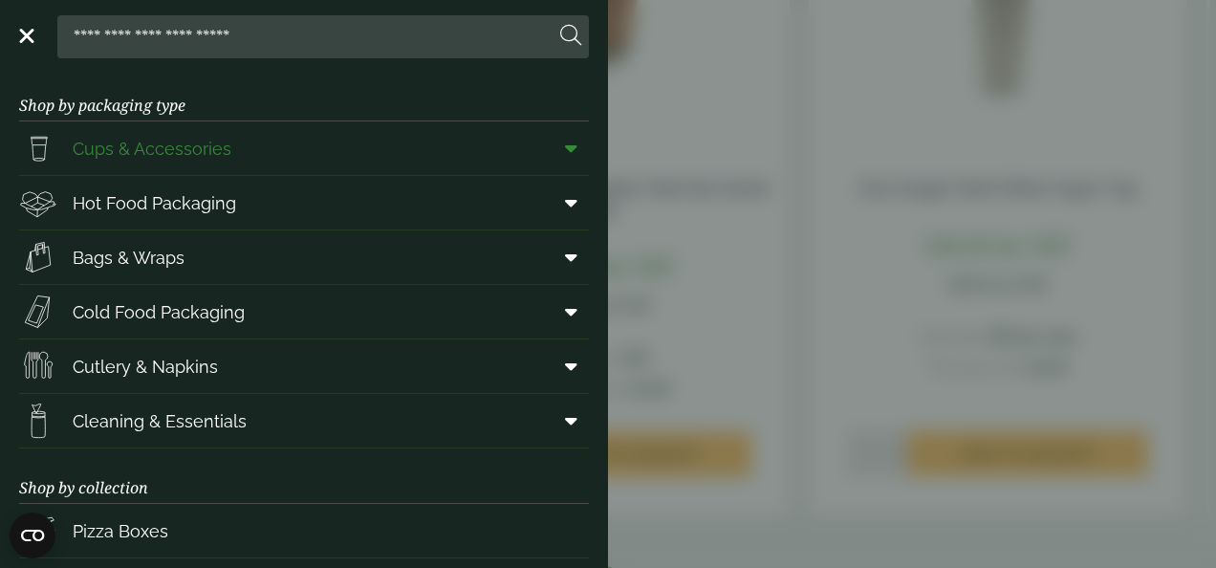
click at [224, 136] on span "Cups & Accessories" at bounding box center [152, 149] width 159 height 26
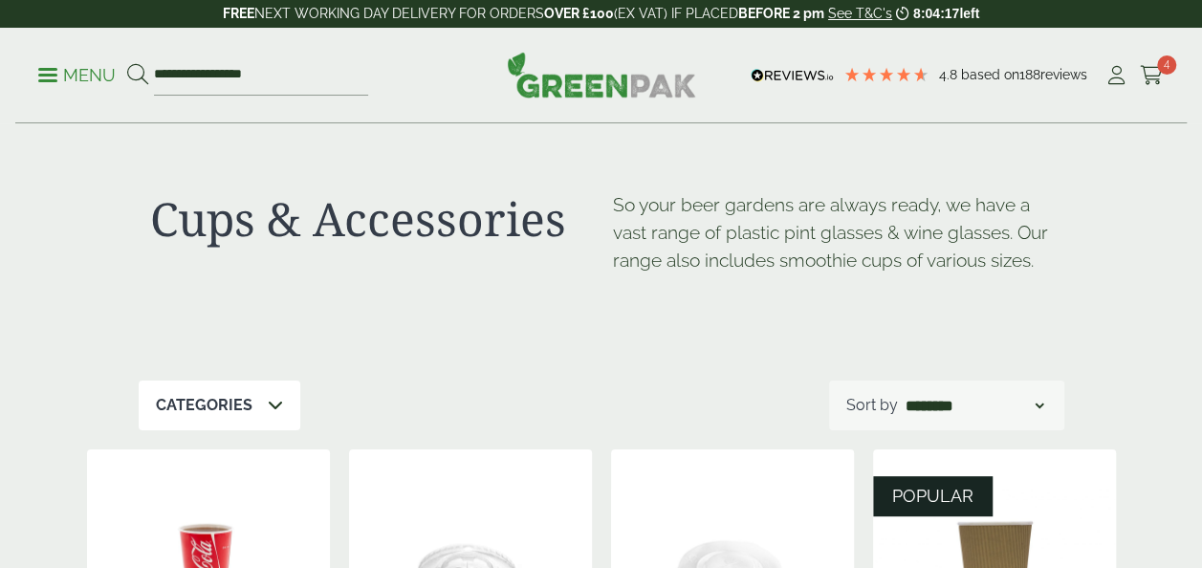
click at [259, 405] on div "Categories" at bounding box center [220, 405] width 162 height 50
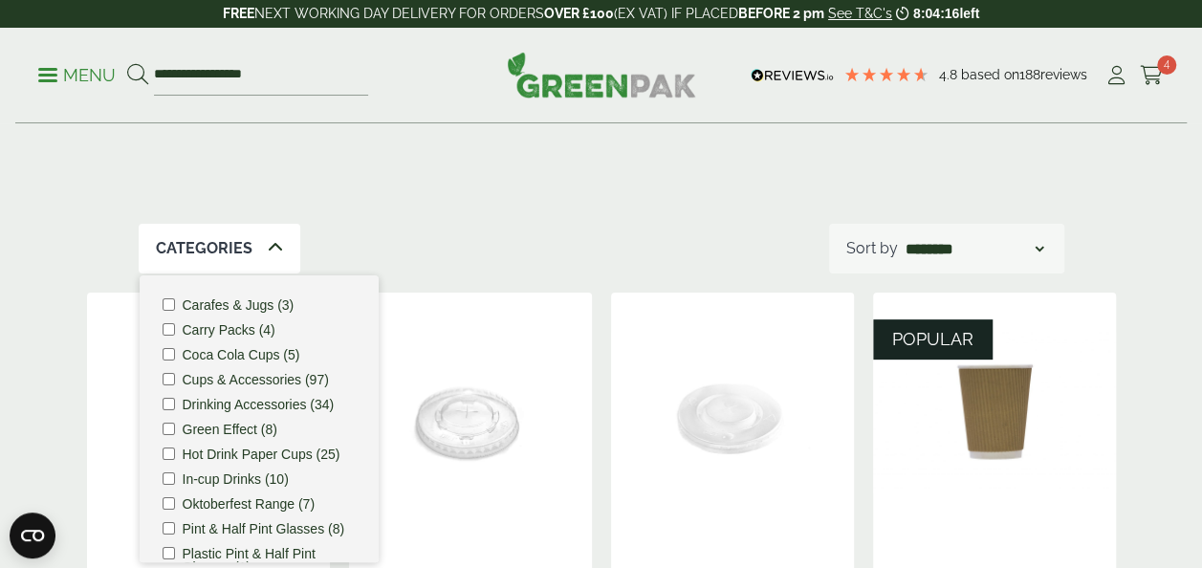
scroll to position [227, 0]
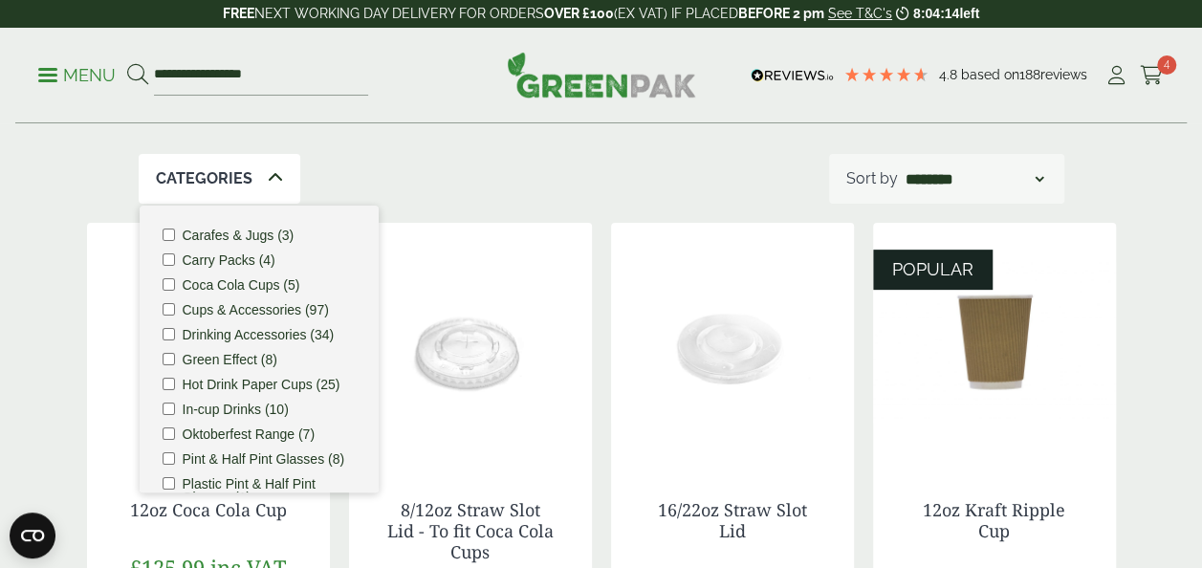
click at [253, 379] on label "Hot Drink Paper Cups (25)" at bounding box center [262, 384] width 158 height 13
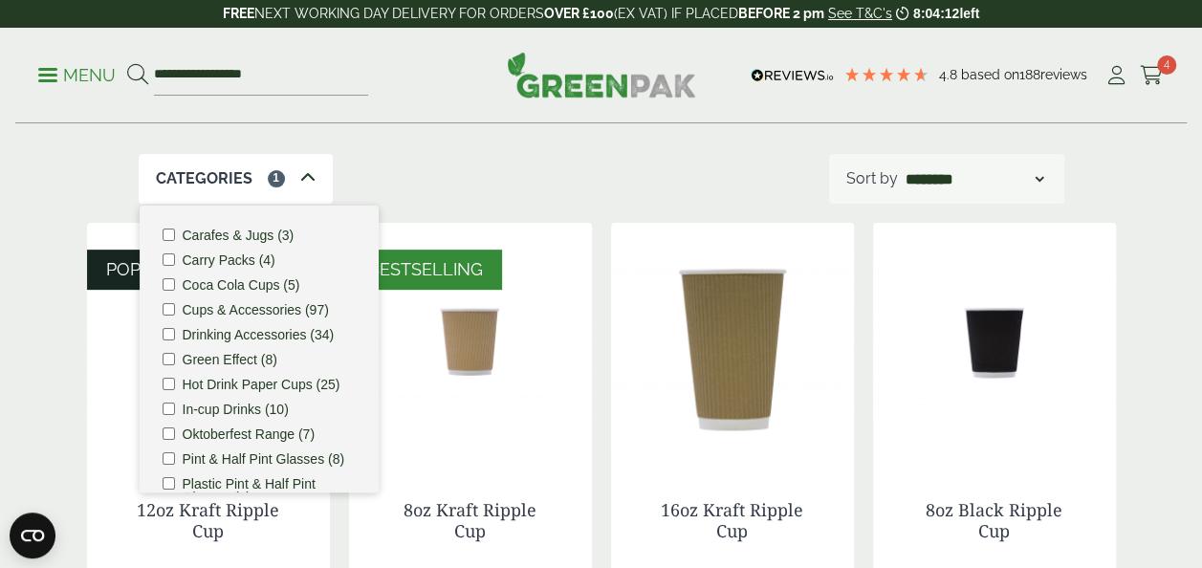
click at [557, 144] on div "Cups & Accessories So your beer gardens are always ready, we have a vast range …" at bounding box center [601, 26] width 925 height 256
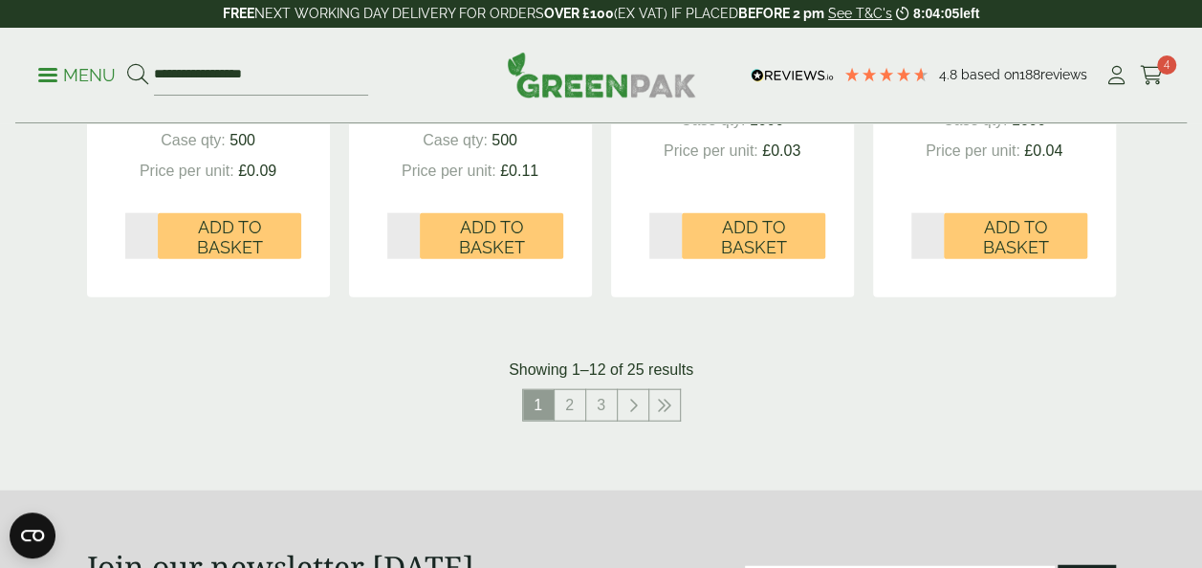
scroll to position [2076, 0]
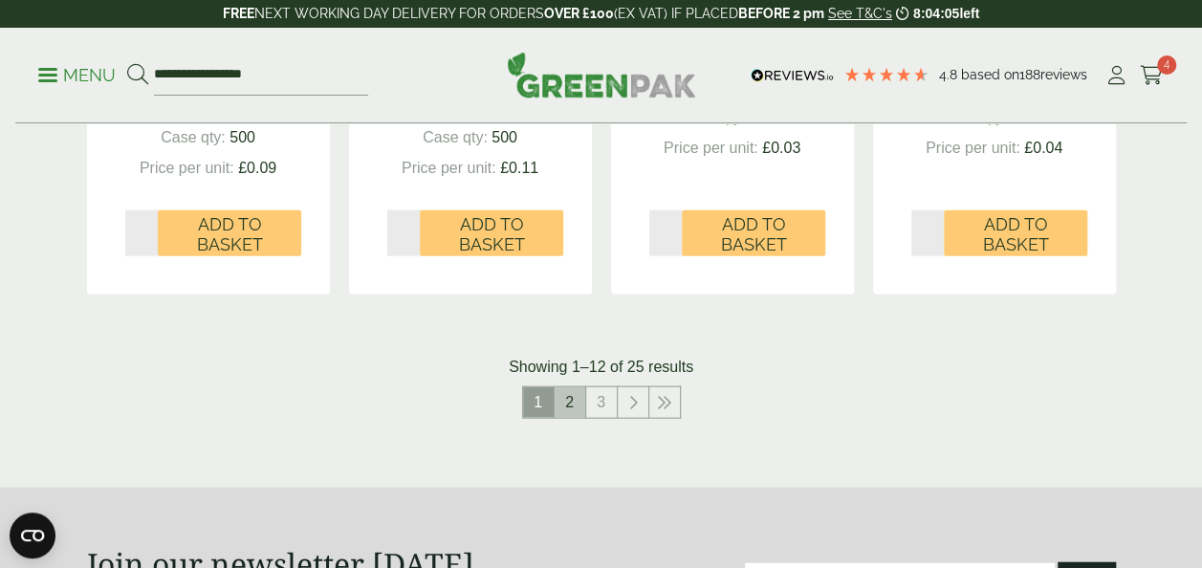
click at [578, 403] on link "2" at bounding box center [569, 402] width 31 height 31
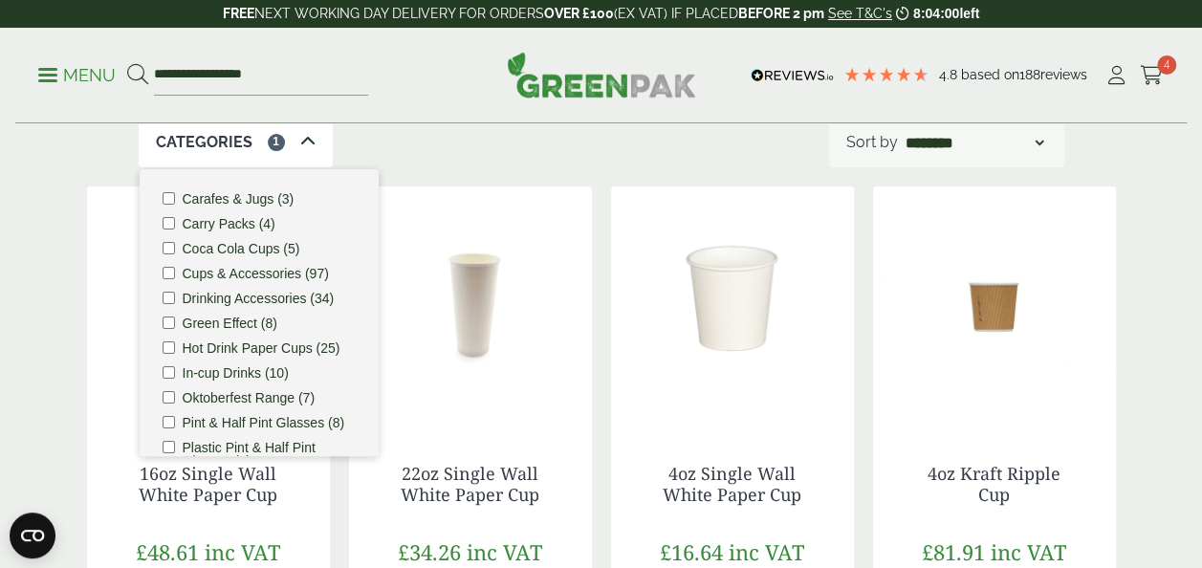
scroll to position [262, 0]
click at [306, 145] on icon at bounding box center [307, 142] width 15 height 15
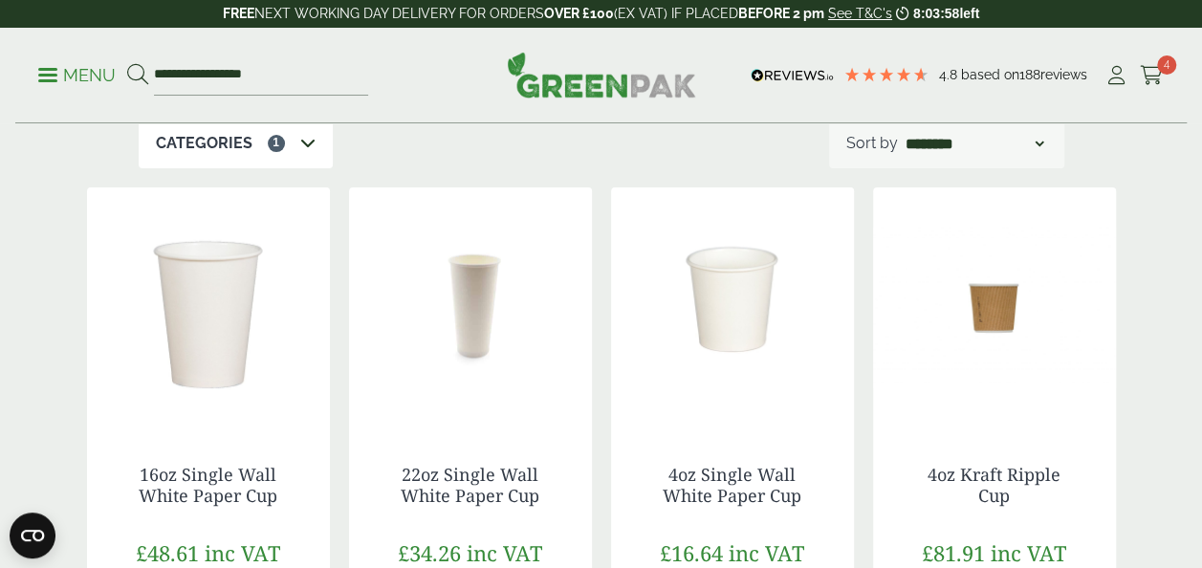
click at [306, 145] on icon at bounding box center [307, 142] width 15 height 15
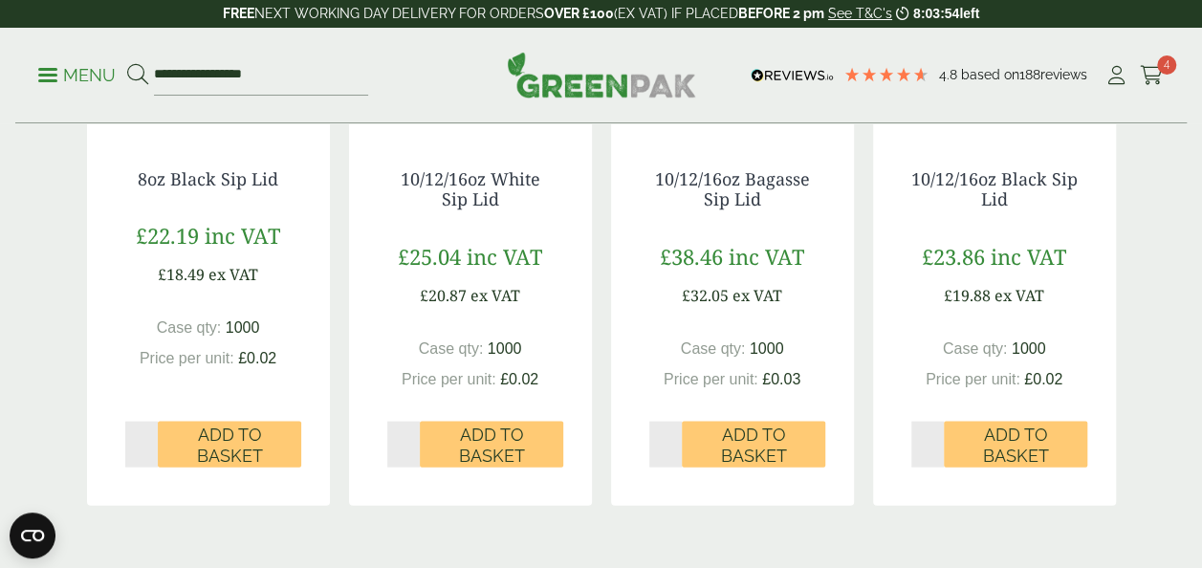
scroll to position [2215, 0]
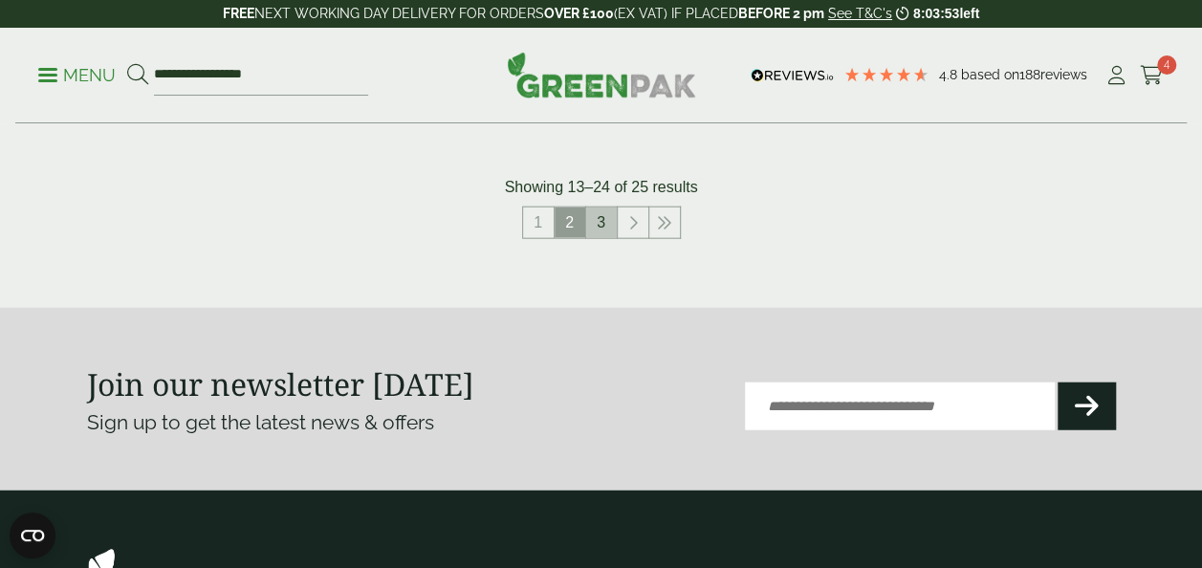
click at [598, 219] on link "3" at bounding box center [601, 222] width 31 height 31
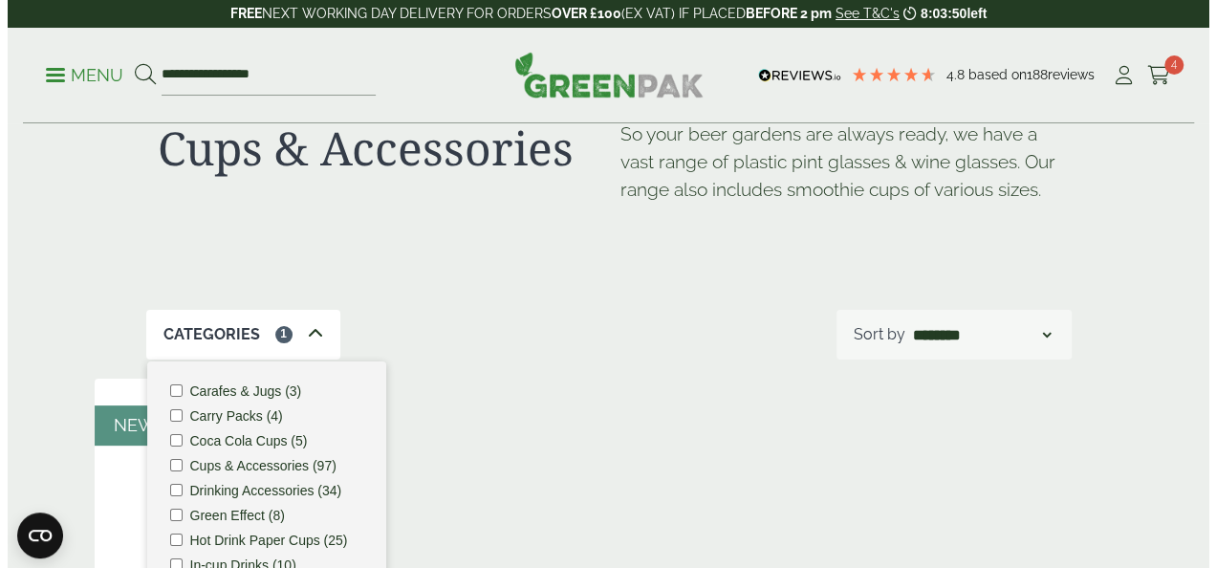
scroll to position [57, 0]
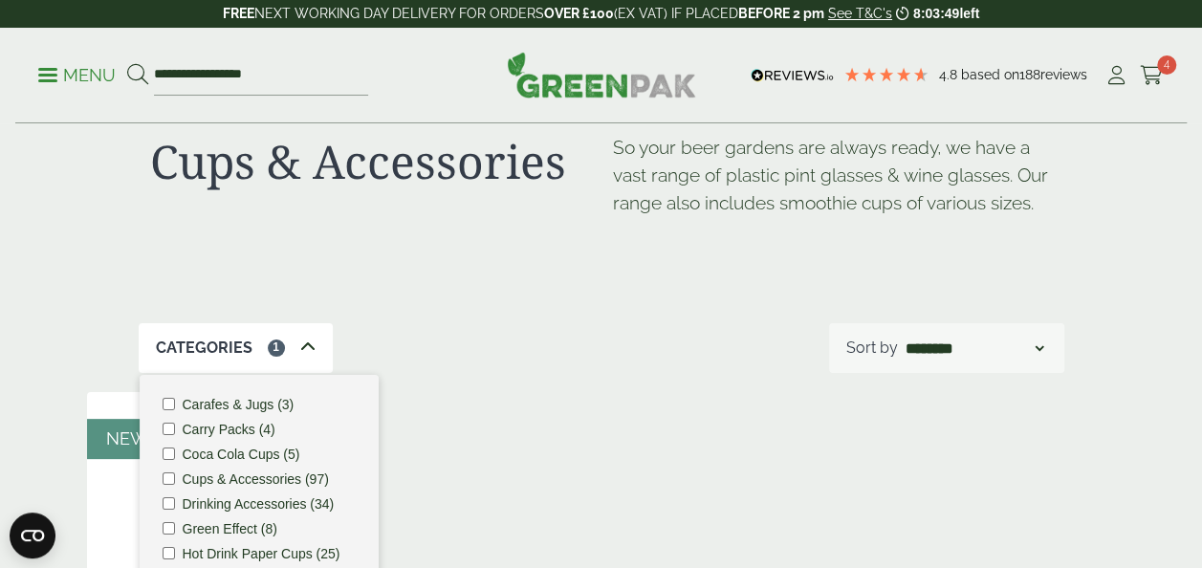
click at [89, 75] on p "Menu" at bounding box center [76, 75] width 77 height 23
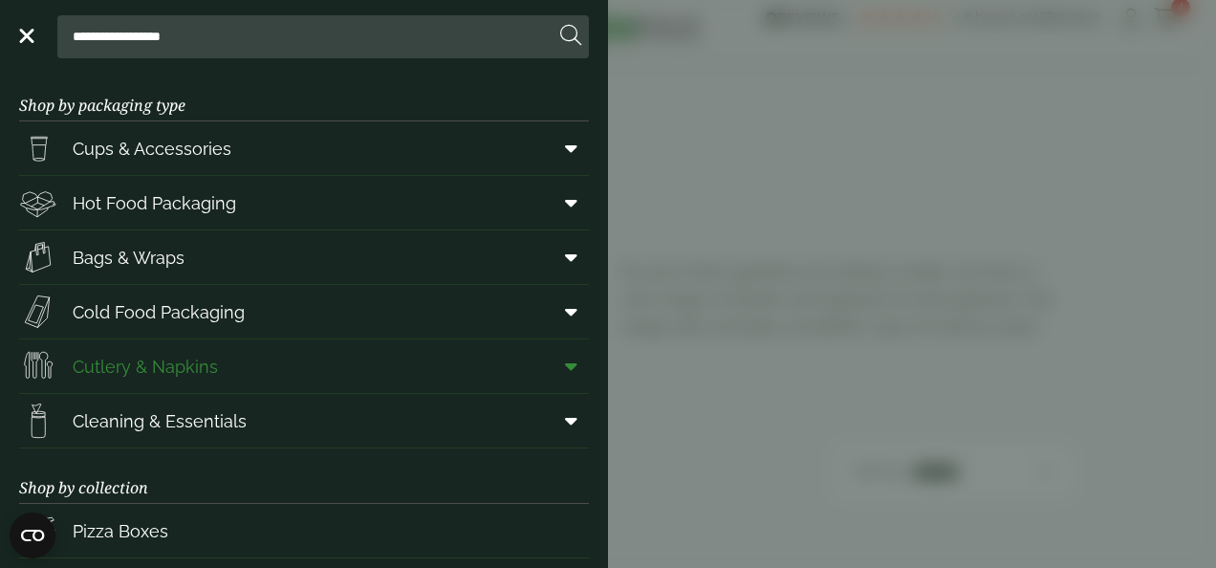
click at [565, 367] on icon at bounding box center [571, 366] width 12 height 19
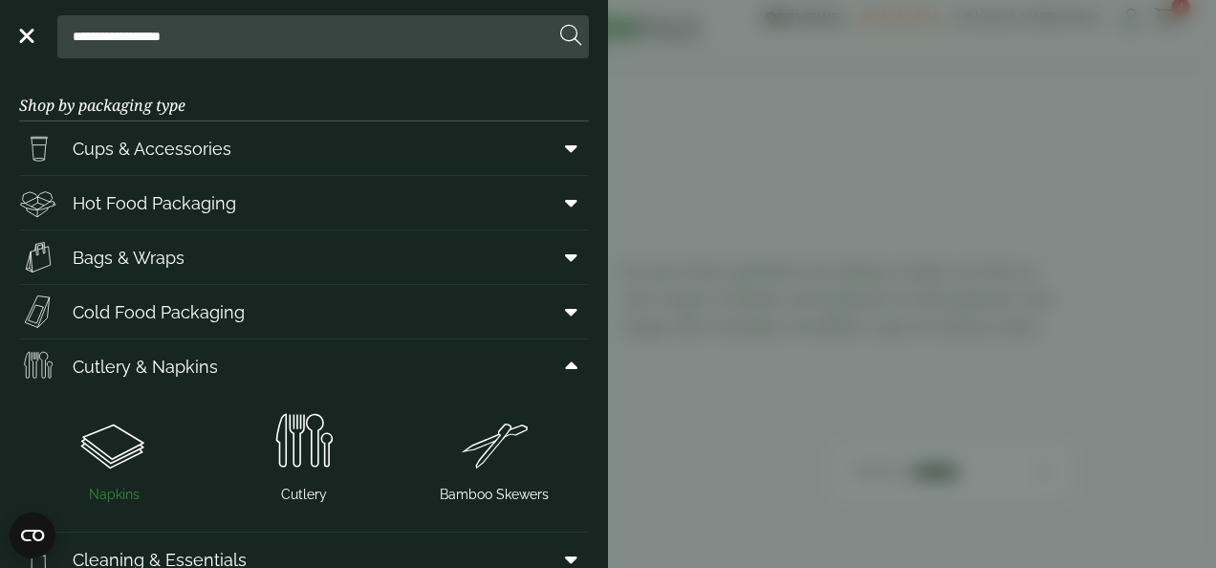
click at [138, 436] on img at bounding box center [114, 442] width 175 height 76
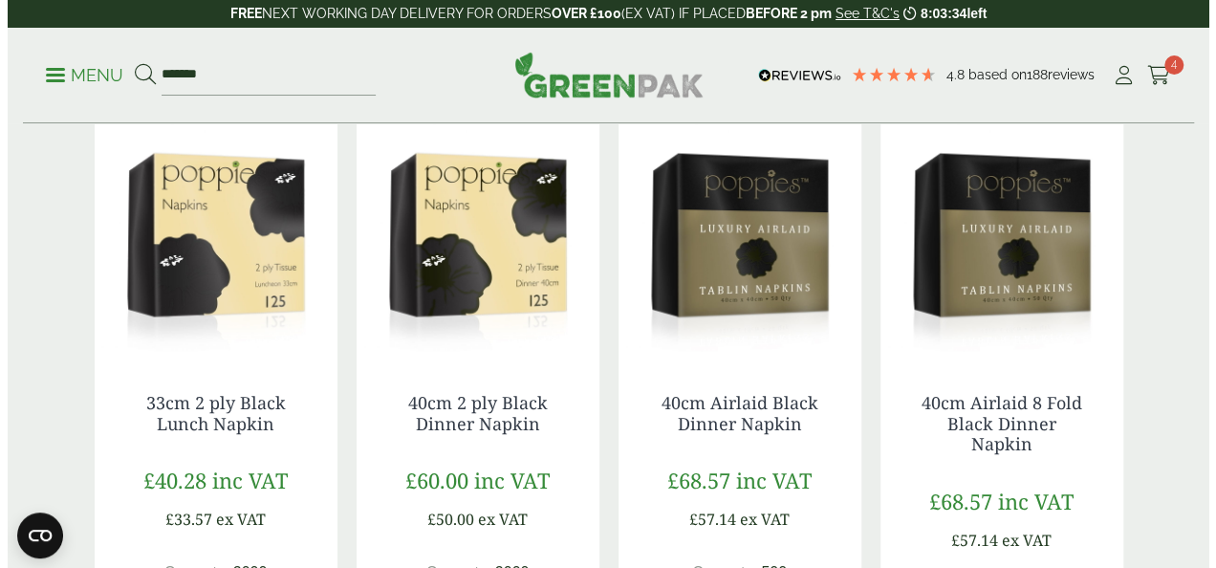
scroll to position [1613, 0]
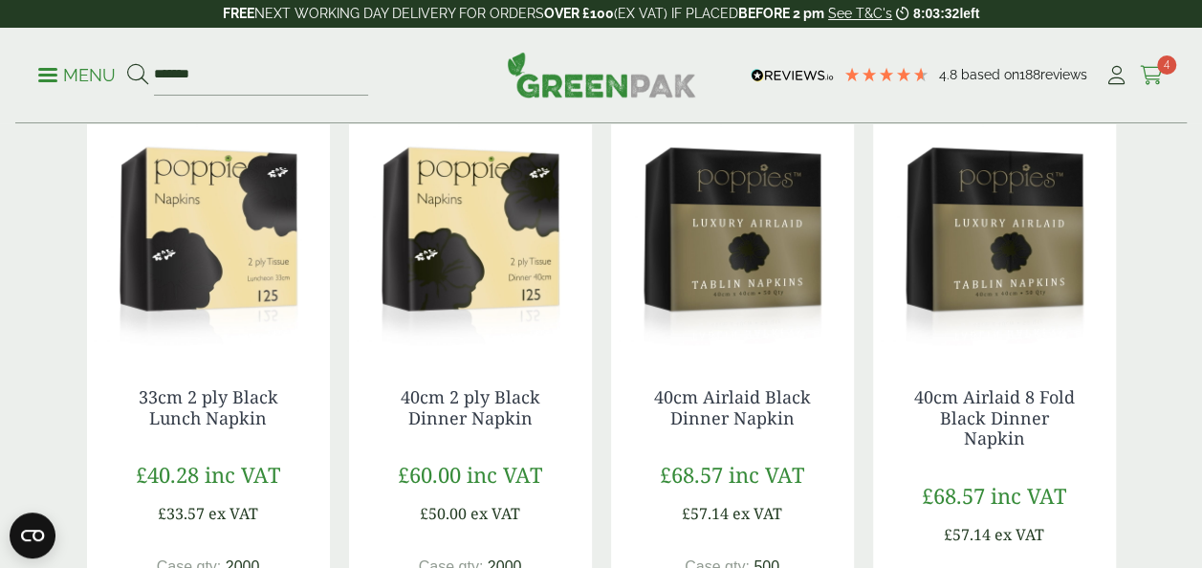
click at [1158, 63] on span "4" at bounding box center [1166, 64] width 19 height 19
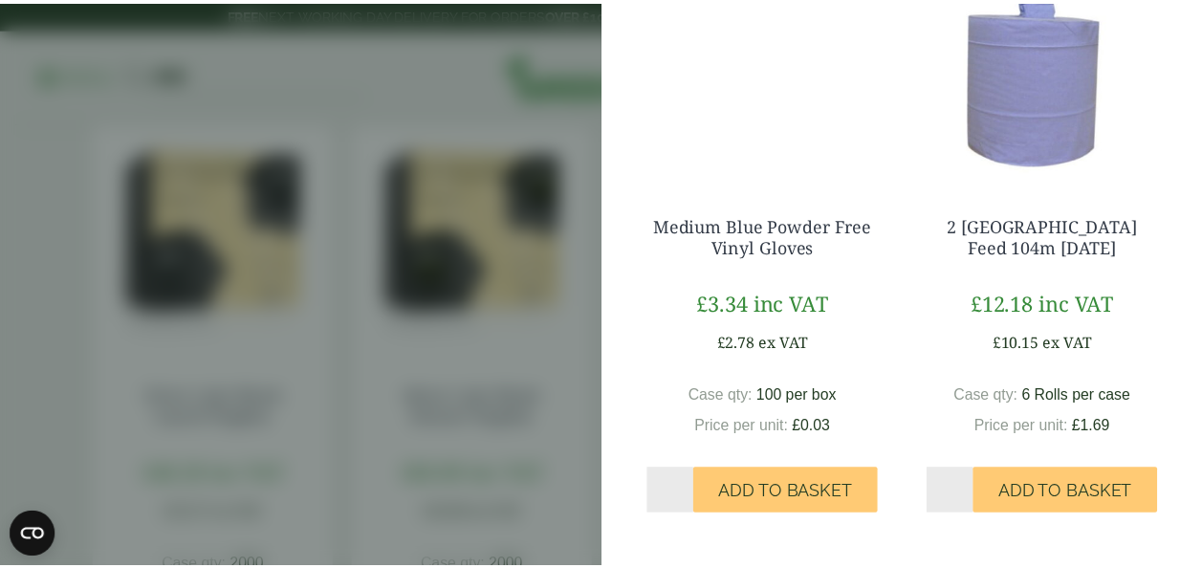
scroll to position [50, 0]
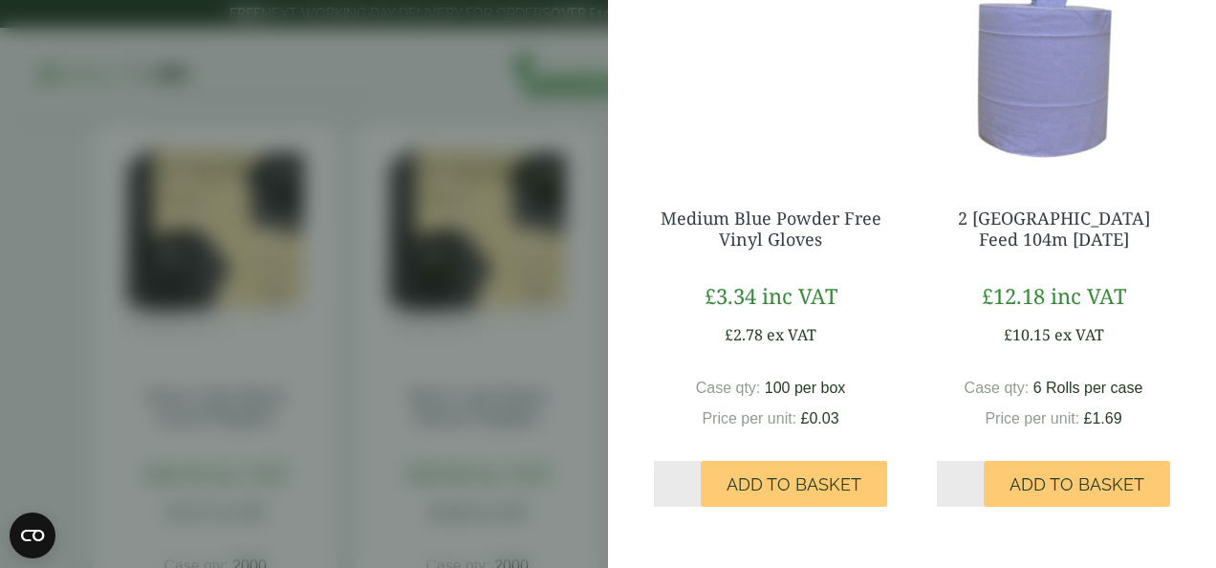
click at [380, 323] on aside "My Basket 12oz Clear PET Smoothie Cup - Full Case 12oz Clear PET Smoothie Cup -…" at bounding box center [608, 284] width 1216 height 568
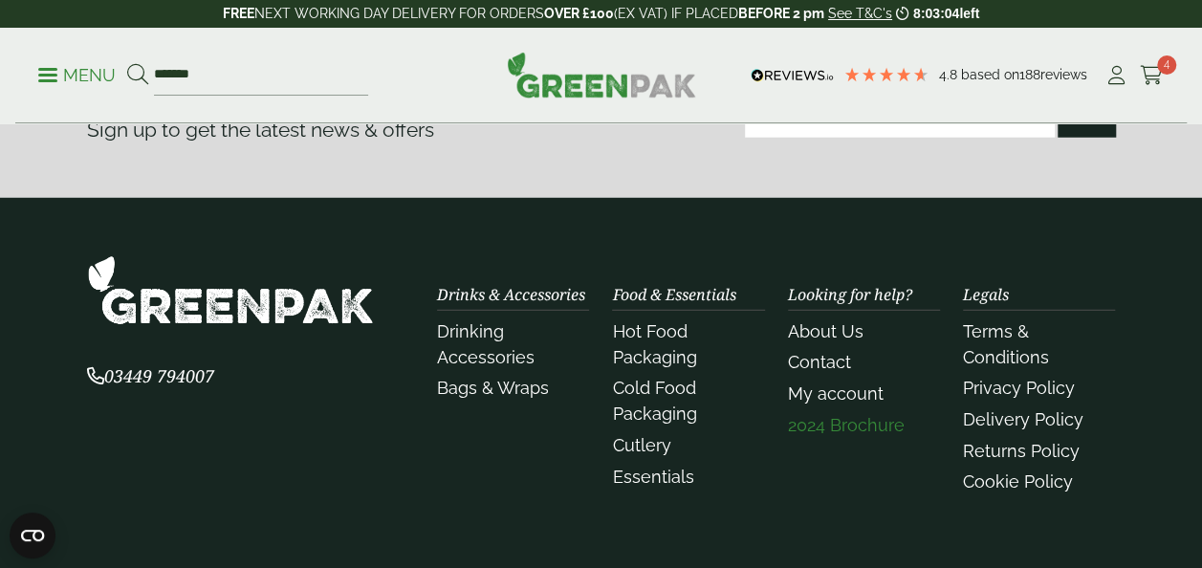
scroll to position [2533, 0]
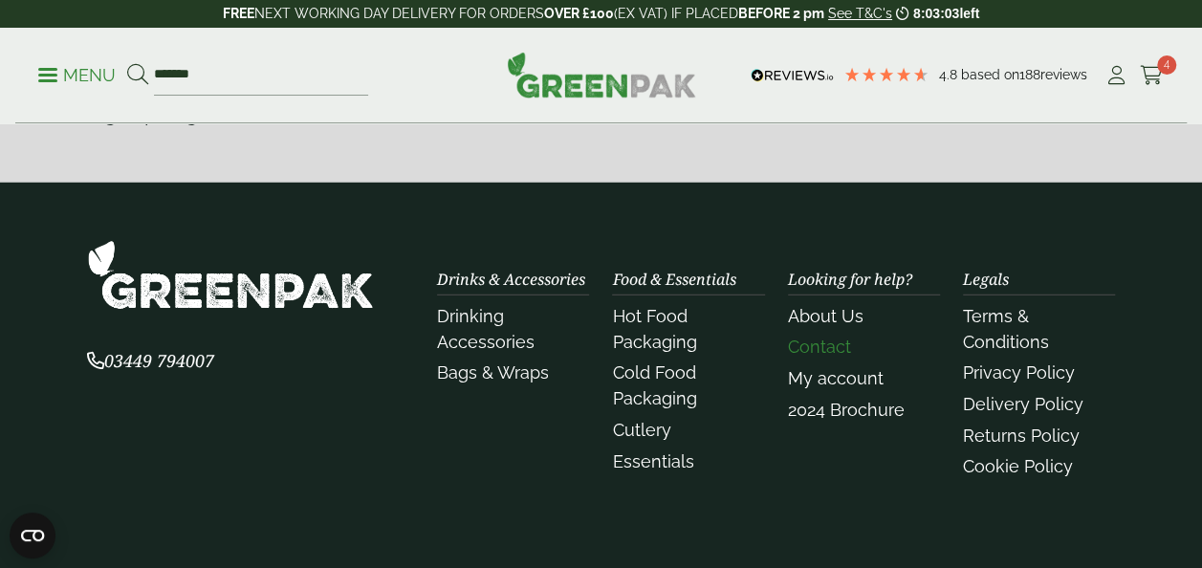
click at [837, 339] on link "Contact" at bounding box center [819, 346] width 63 height 20
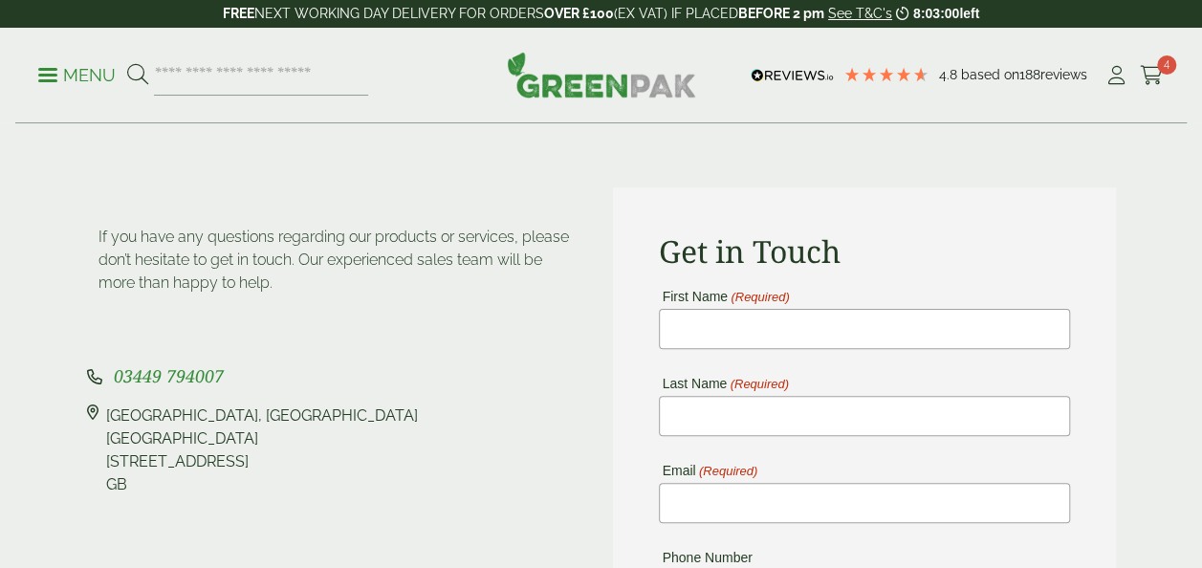
scroll to position [136, 0]
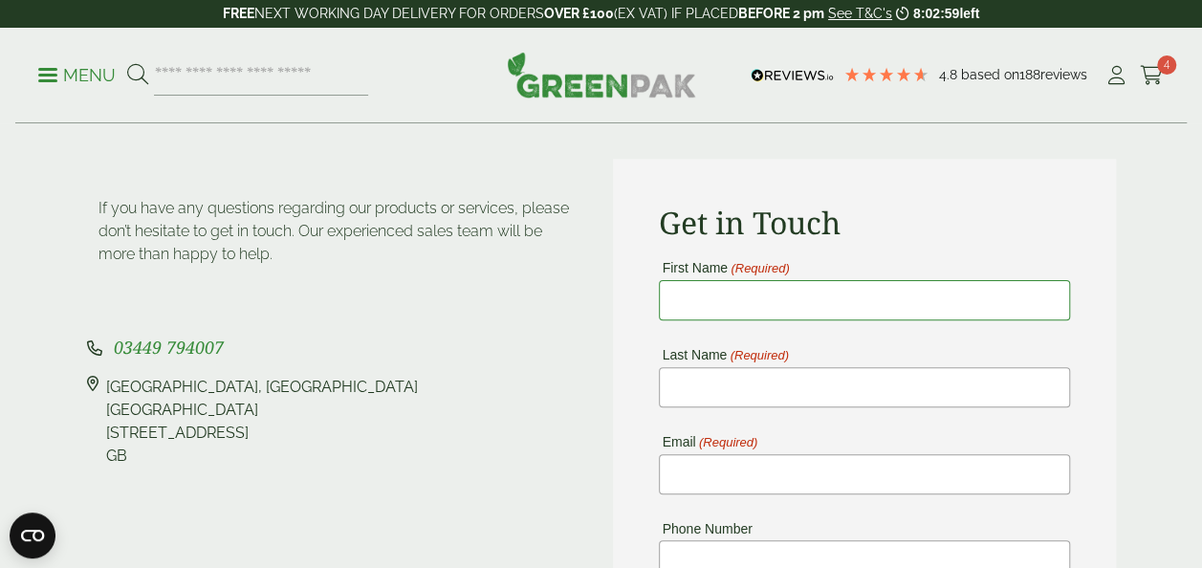
click at [744, 313] on input "First Name (Required)" at bounding box center [864, 300] width 411 height 40
type input "*****"
type input "********"
type input "**********"
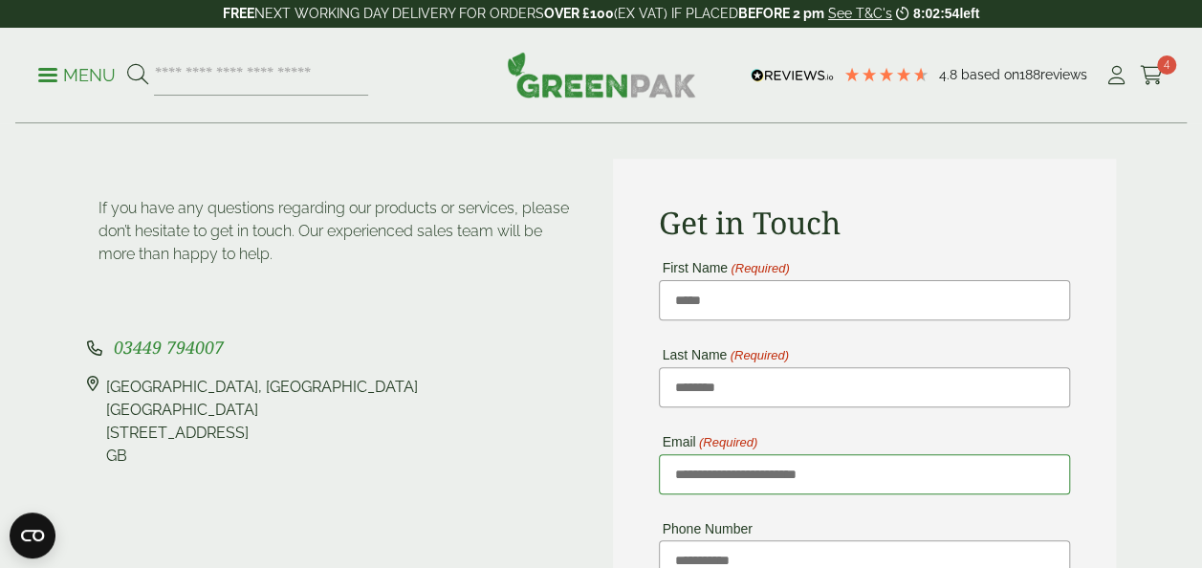
click at [707, 470] on input "**********" at bounding box center [864, 474] width 411 height 40
drag, startPoint x: 707, startPoint y: 470, endPoint x: 661, endPoint y: 470, distance: 45.9
click at [661, 470] on input "**********" at bounding box center [864, 474] width 411 height 40
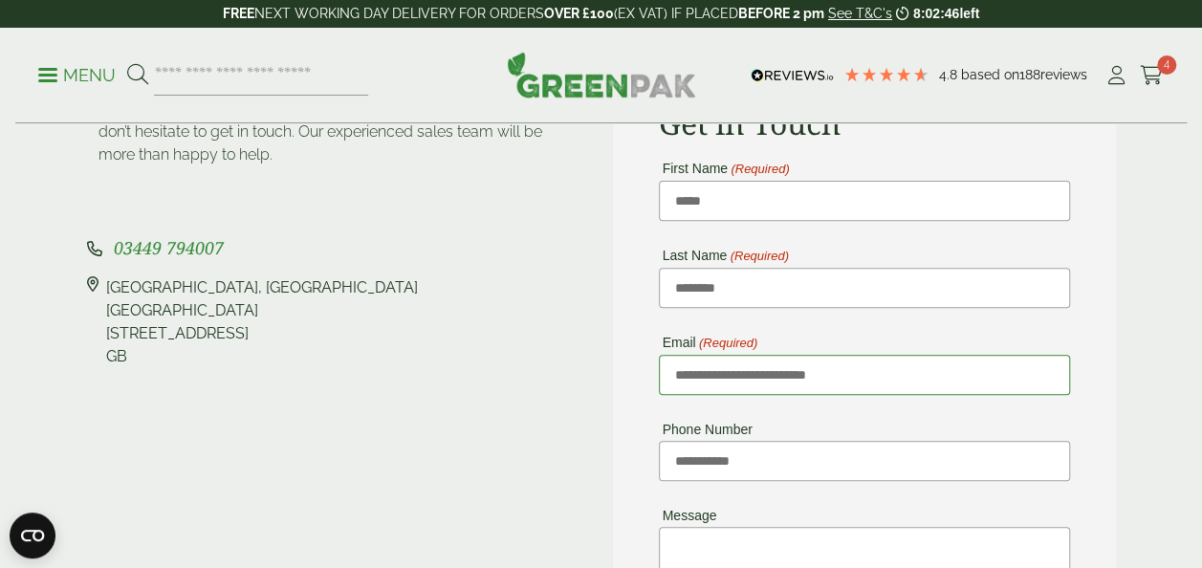
scroll to position [263, 0]
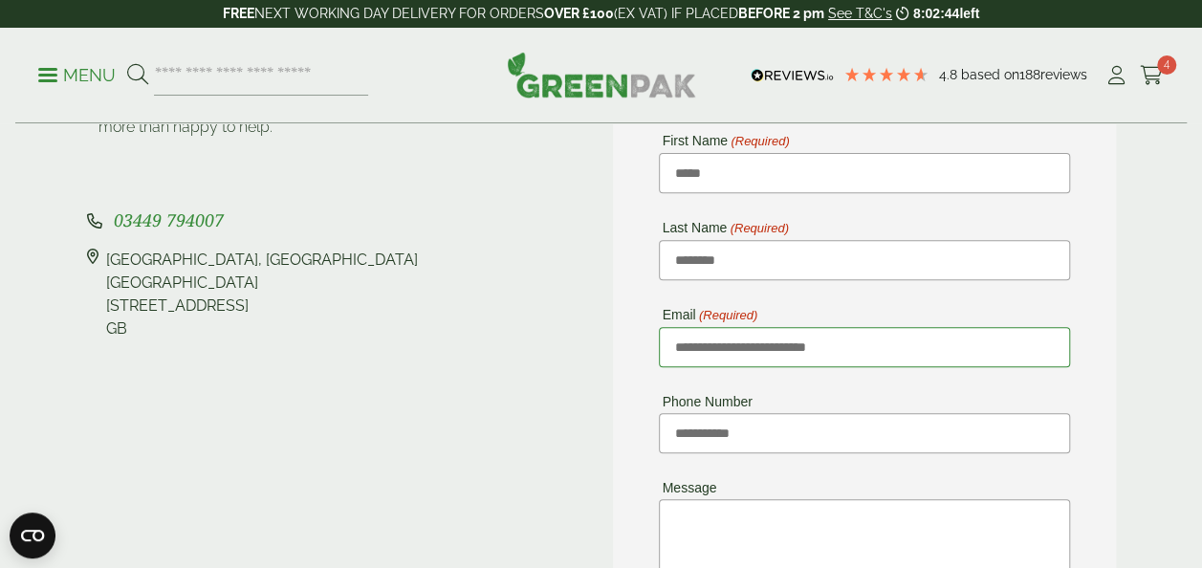
drag, startPoint x: 715, startPoint y: 338, endPoint x: 618, endPoint y: 339, distance: 96.5
click at [618, 339] on div "**********" at bounding box center [864, 469] width 503 height 875
type input "**********"
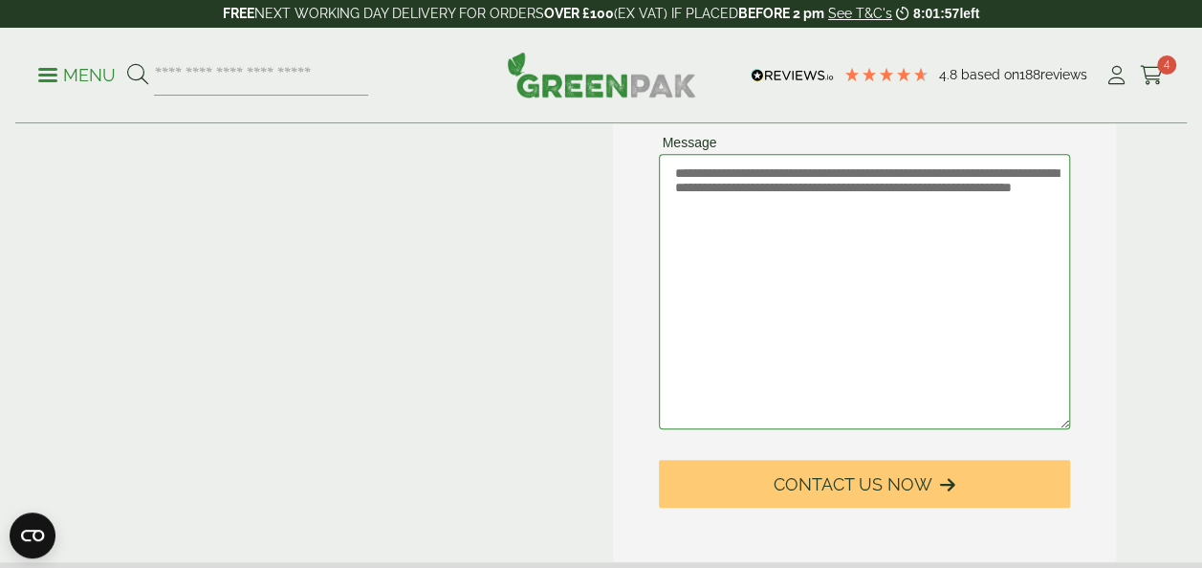
scroll to position [633, 0]
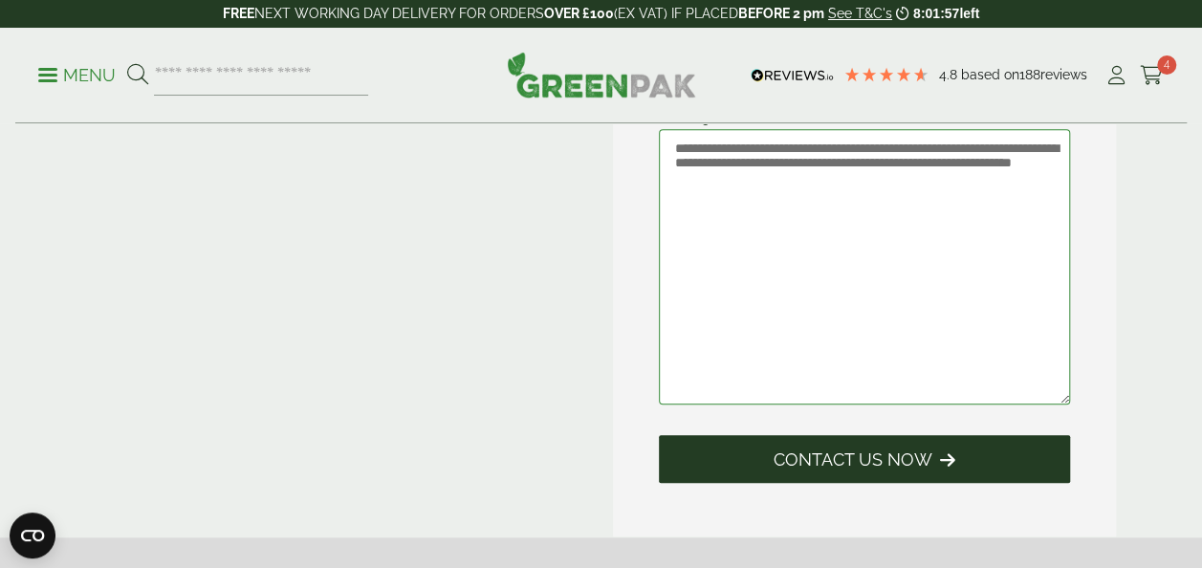
type textarea "**********"
click at [801, 451] on span "Contact Us Now" at bounding box center [852, 459] width 159 height 21
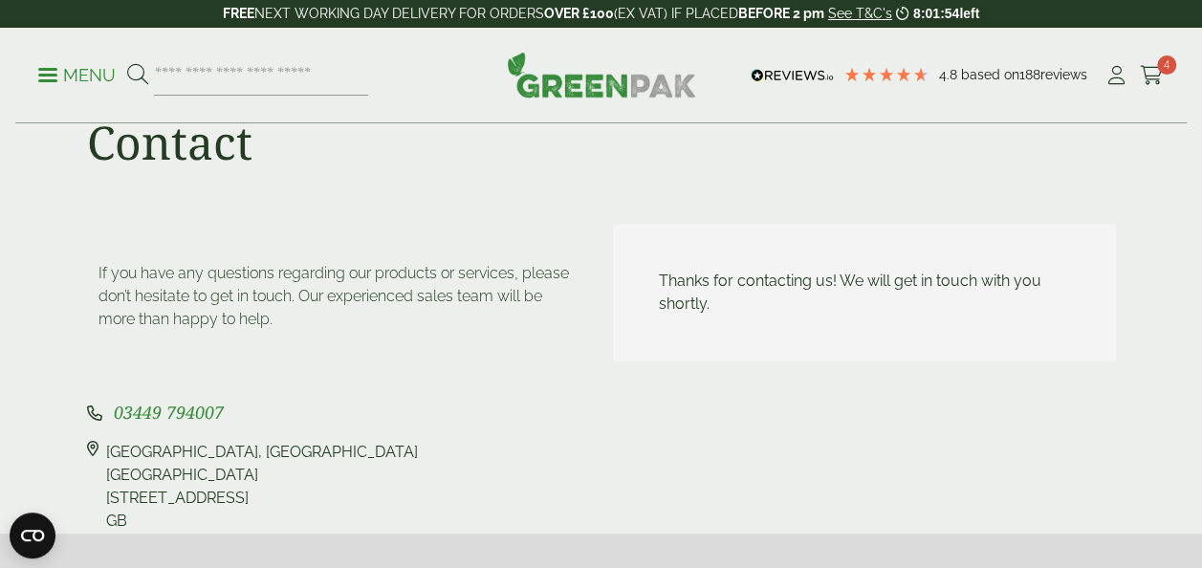
scroll to position [47, 0]
